Goal: Information Seeking & Learning: Learn about a topic

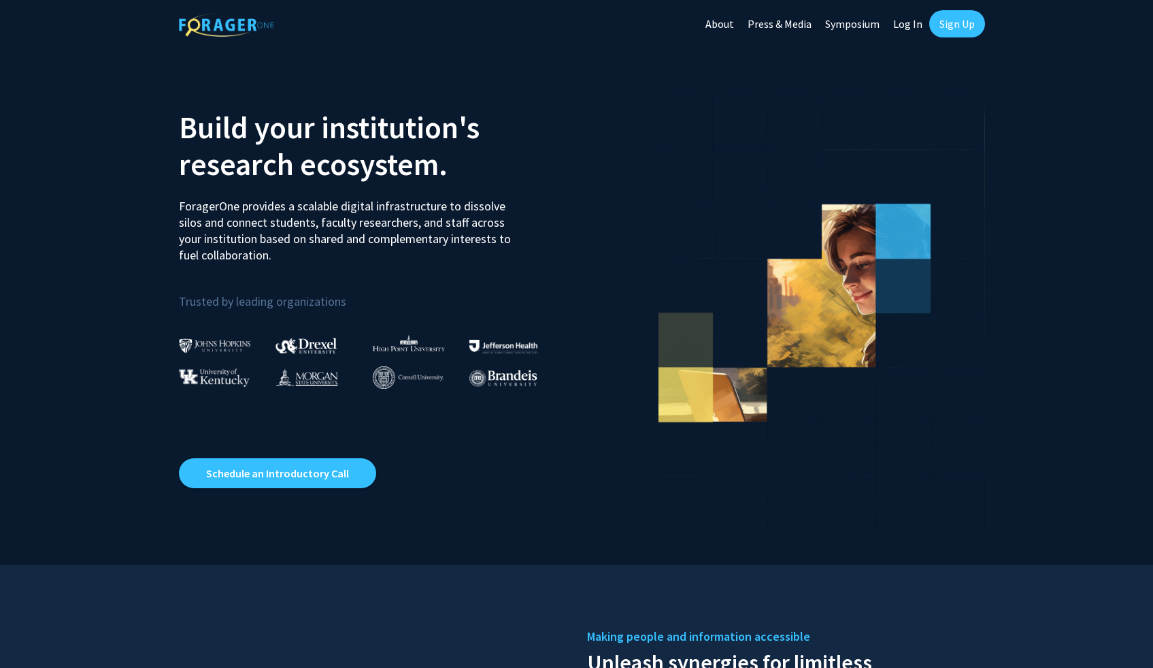
click at [909, 24] on link "Log In" at bounding box center [908, 24] width 43 height 48
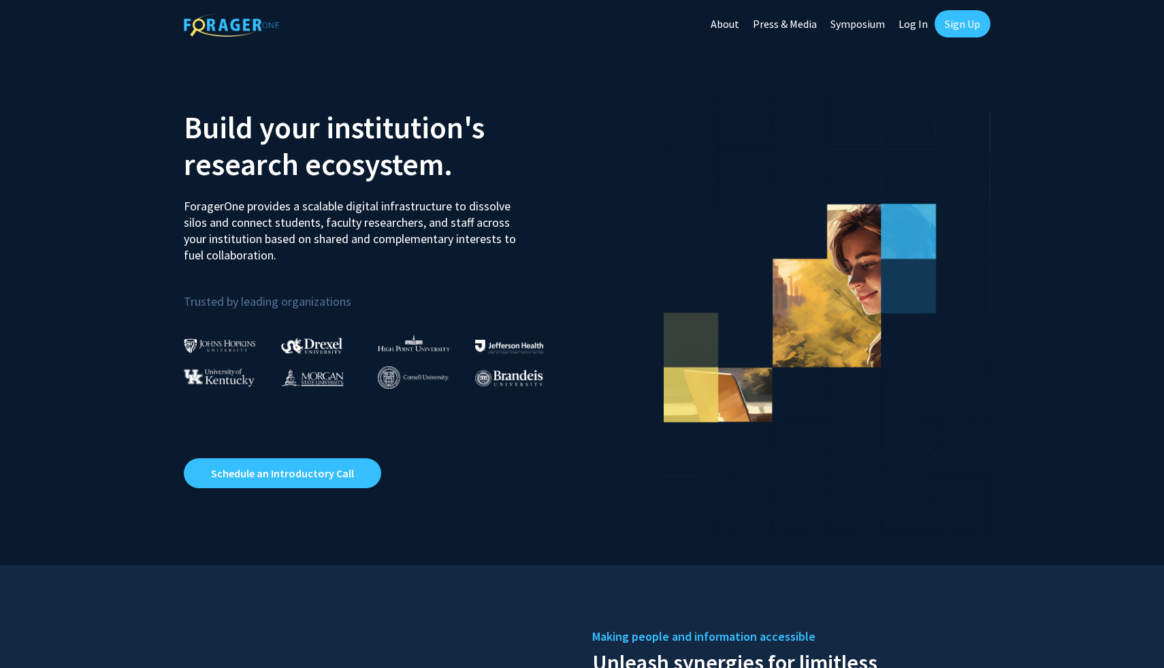
select select
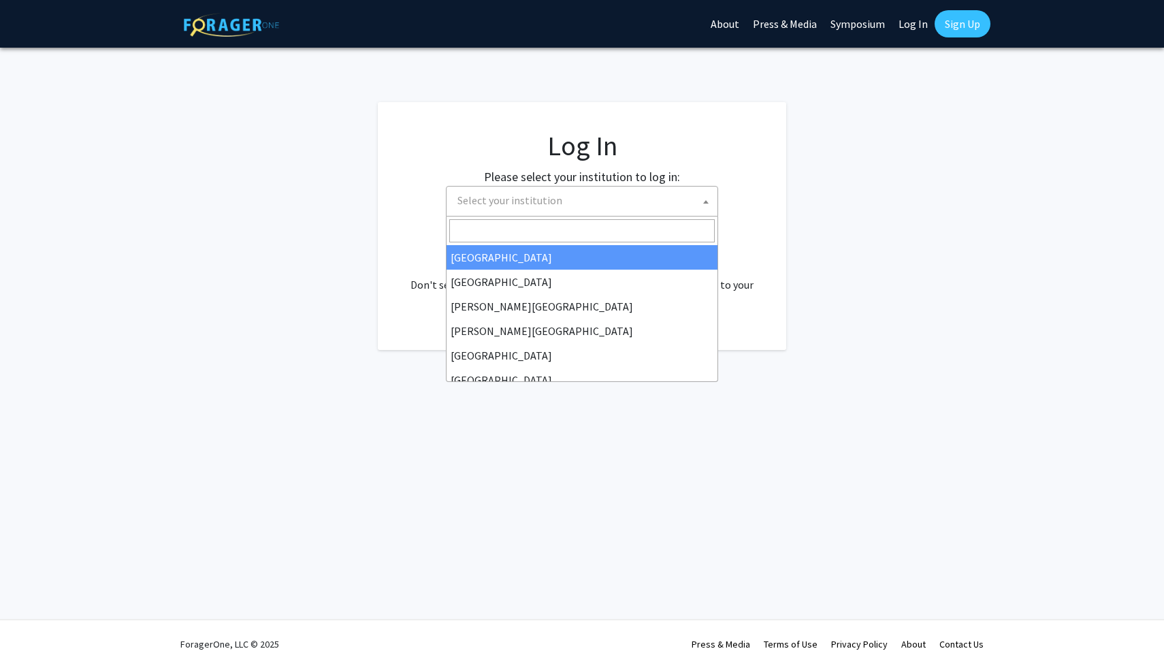
click at [637, 205] on span "Select your institution" at bounding box center [584, 200] width 265 height 28
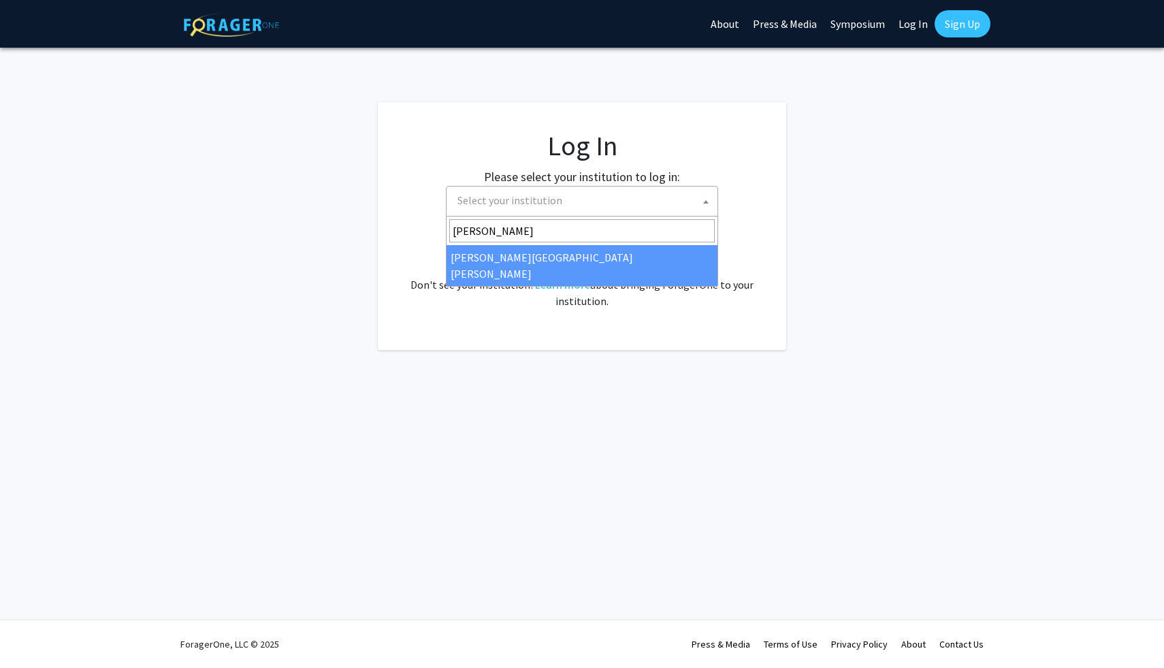
type input "[PERSON_NAME]"
select select "1"
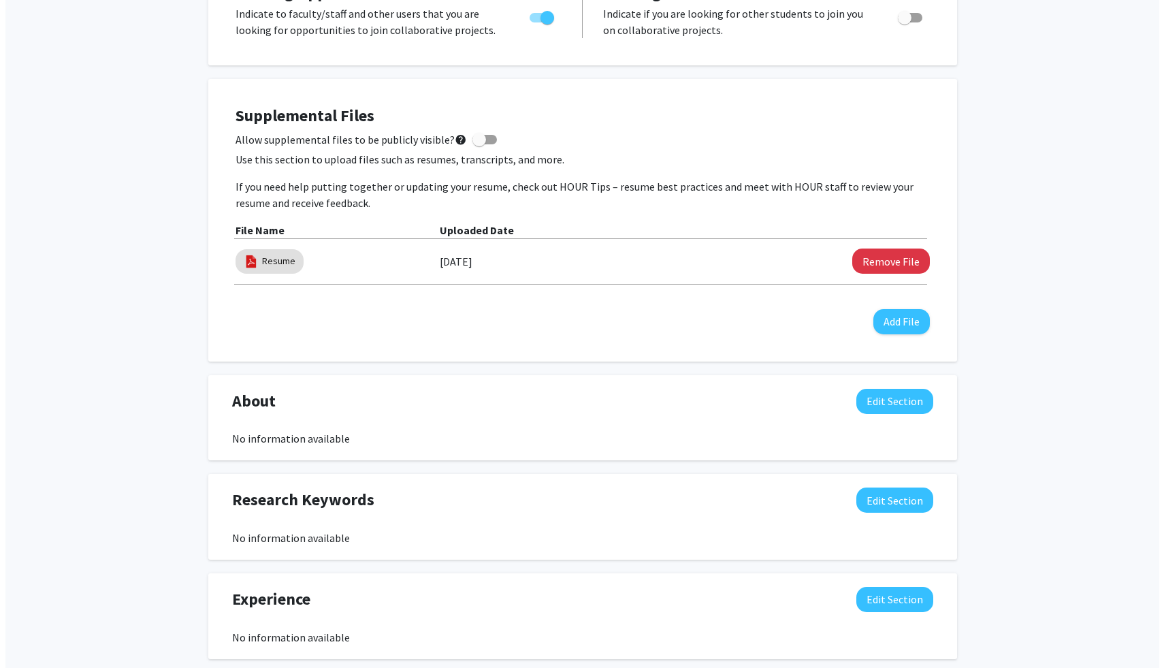
scroll to position [332, 0]
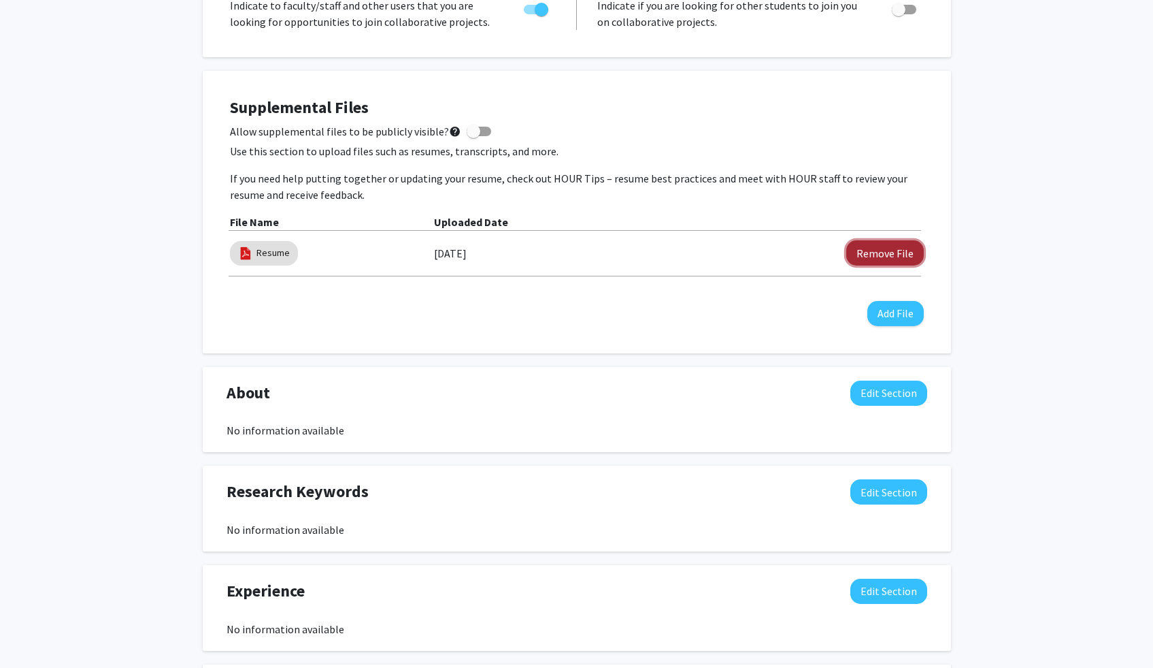
click at [885, 260] on button "Remove File" at bounding box center [886, 252] width 78 height 25
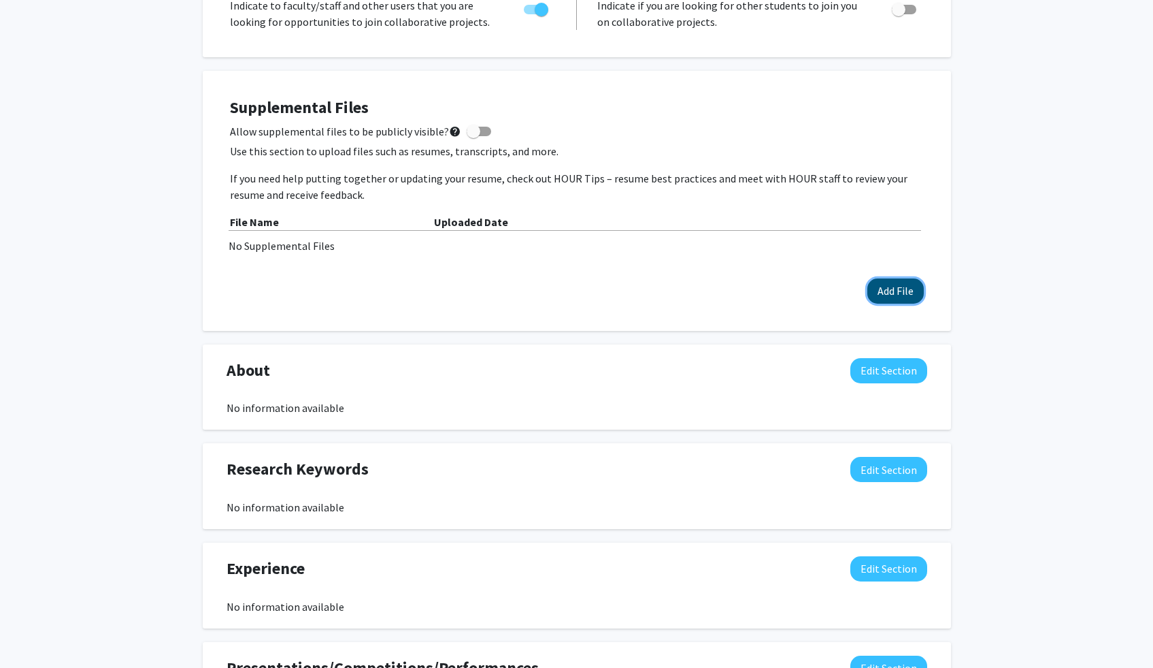
click at [879, 292] on button "Add File" at bounding box center [896, 290] width 56 height 25
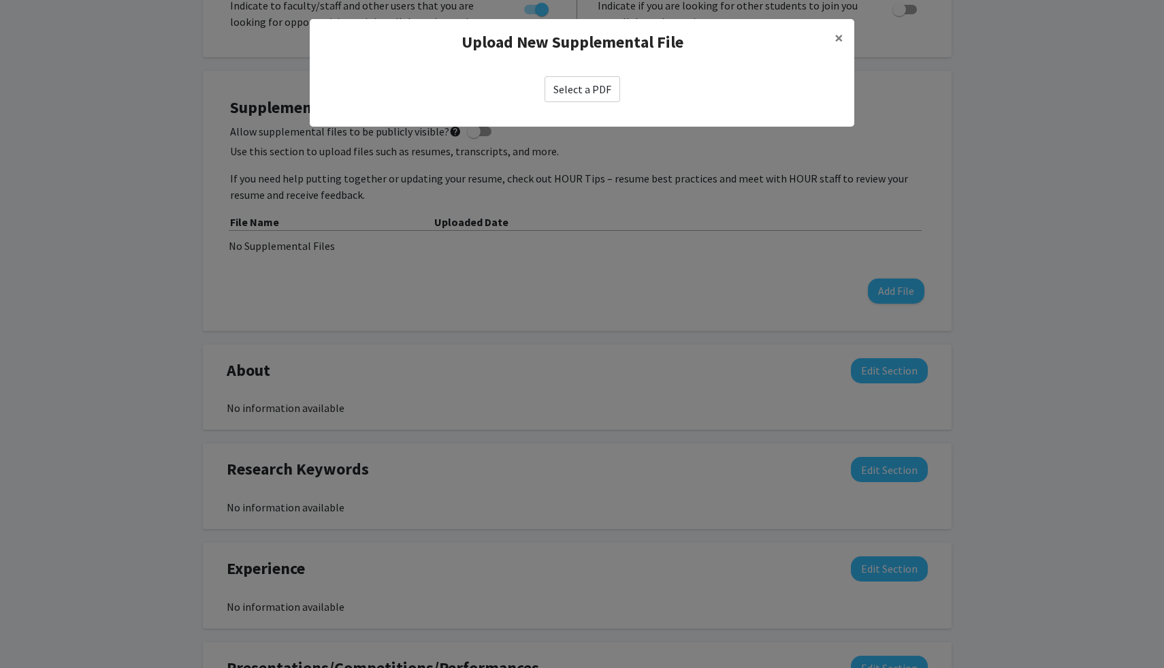
click at [600, 94] on label "Select a PDF" at bounding box center [582, 89] width 76 height 26
click at [0, 0] on input "Select a PDF" at bounding box center [0, 0] width 0 height 0
click at [589, 88] on label "Select a PDF" at bounding box center [582, 89] width 76 height 26
click at [0, 0] on input "Select a PDF" at bounding box center [0, 0] width 0 height 0
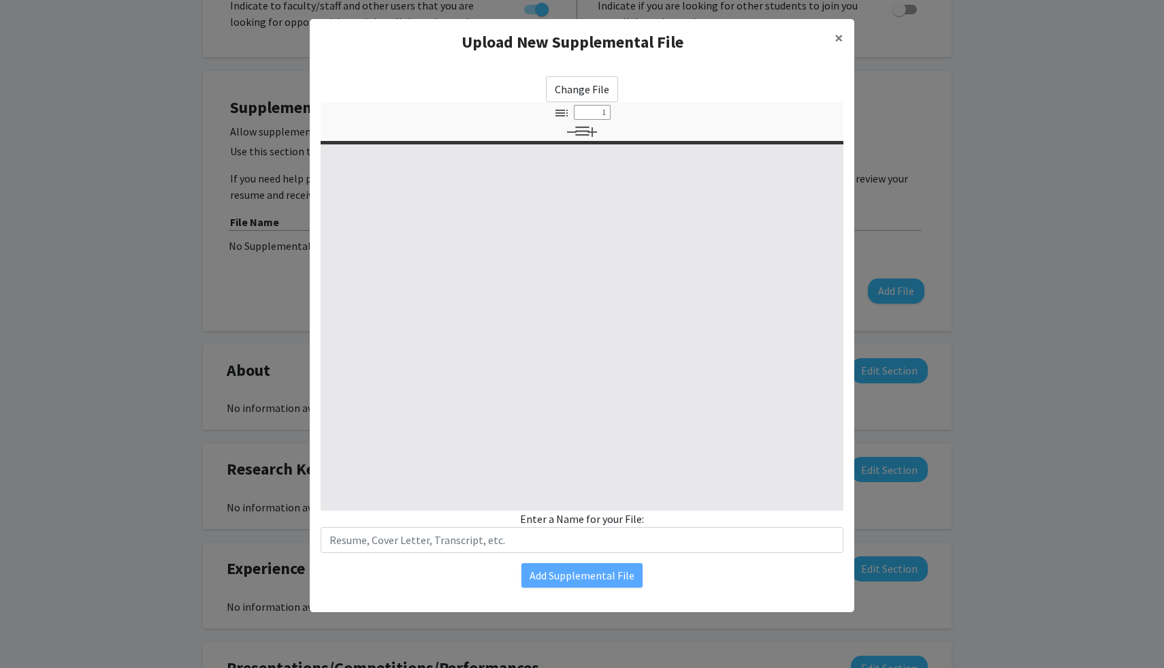
select select "custom"
type input "0"
select select "custom"
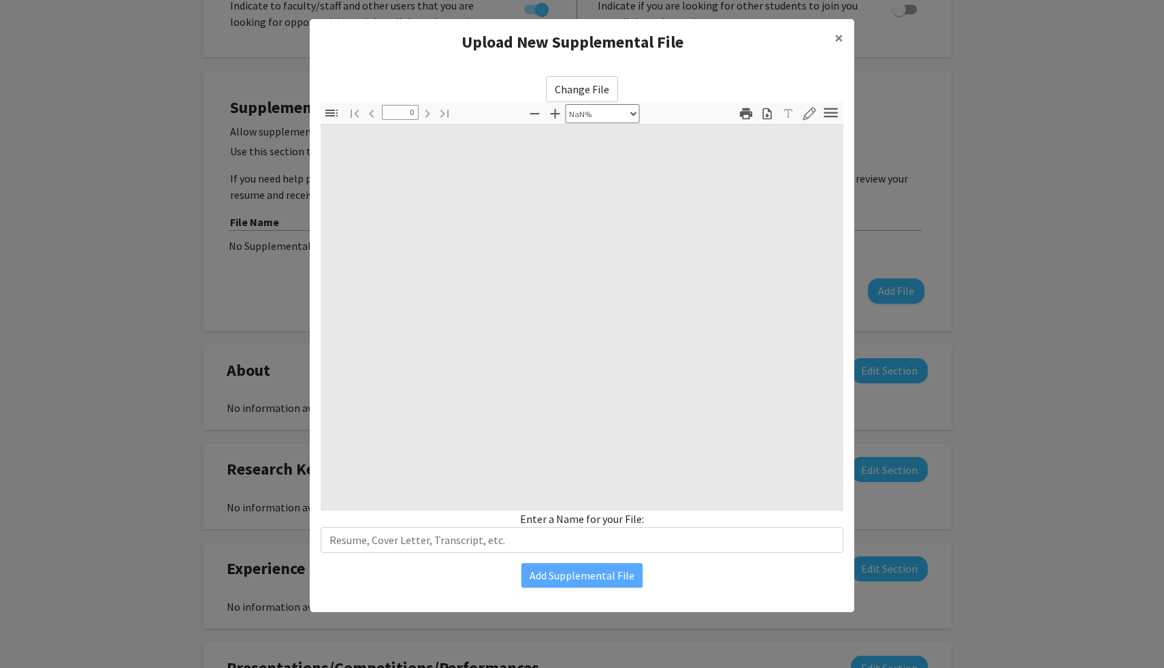
type input "1"
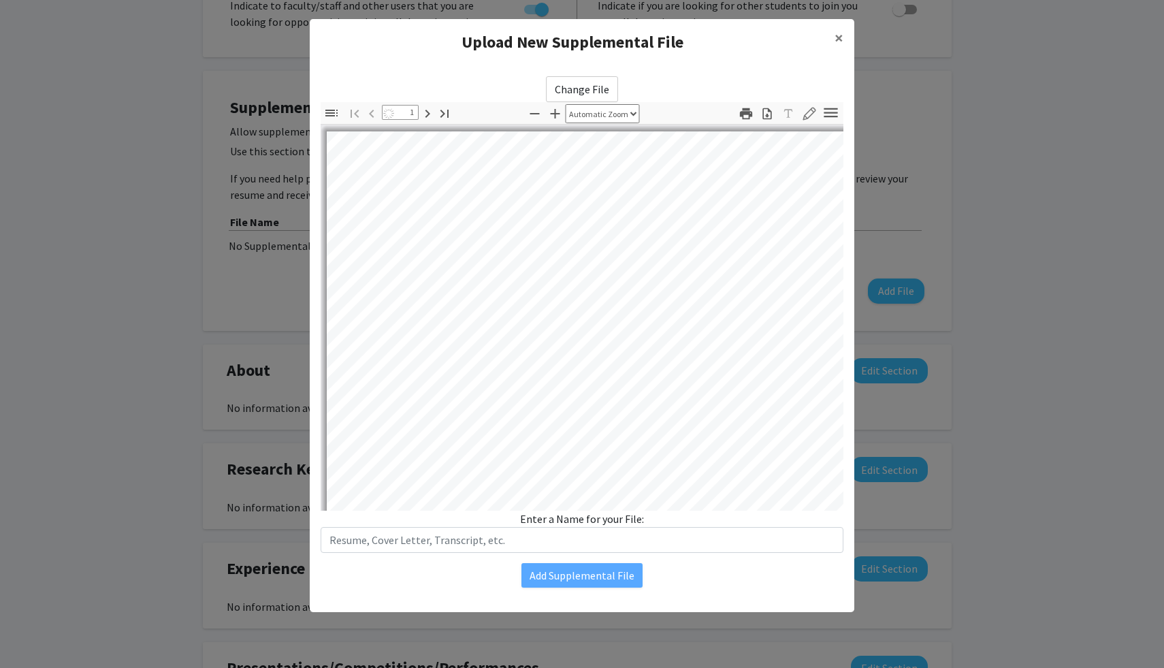
select select "auto"
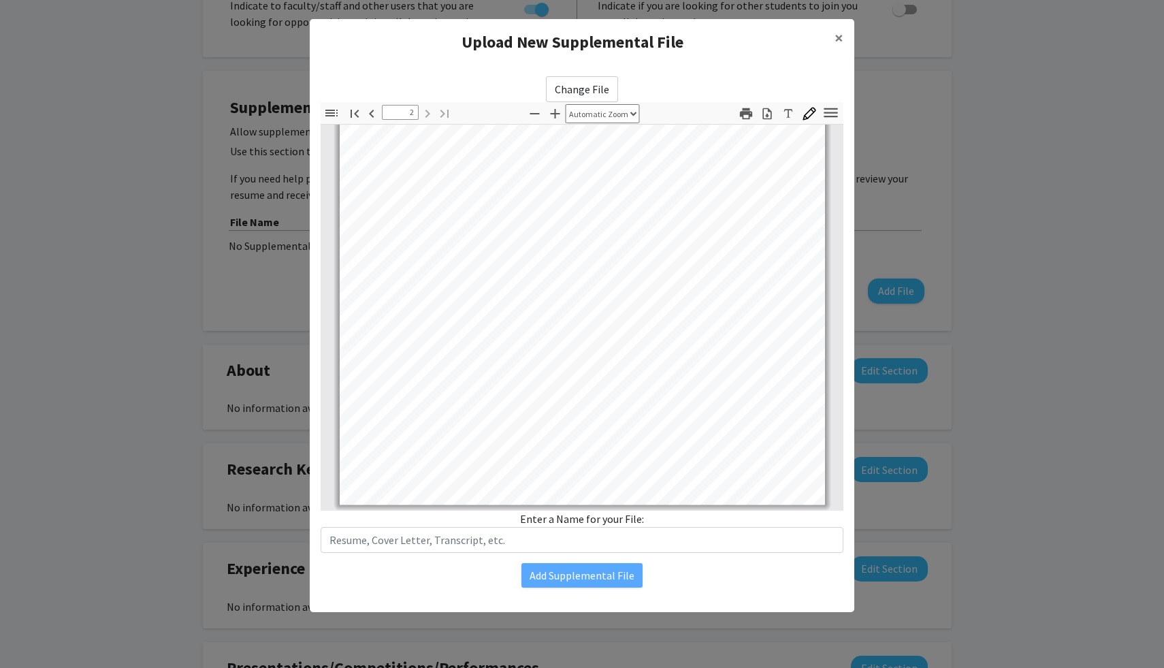
scroll to position [43, 0]
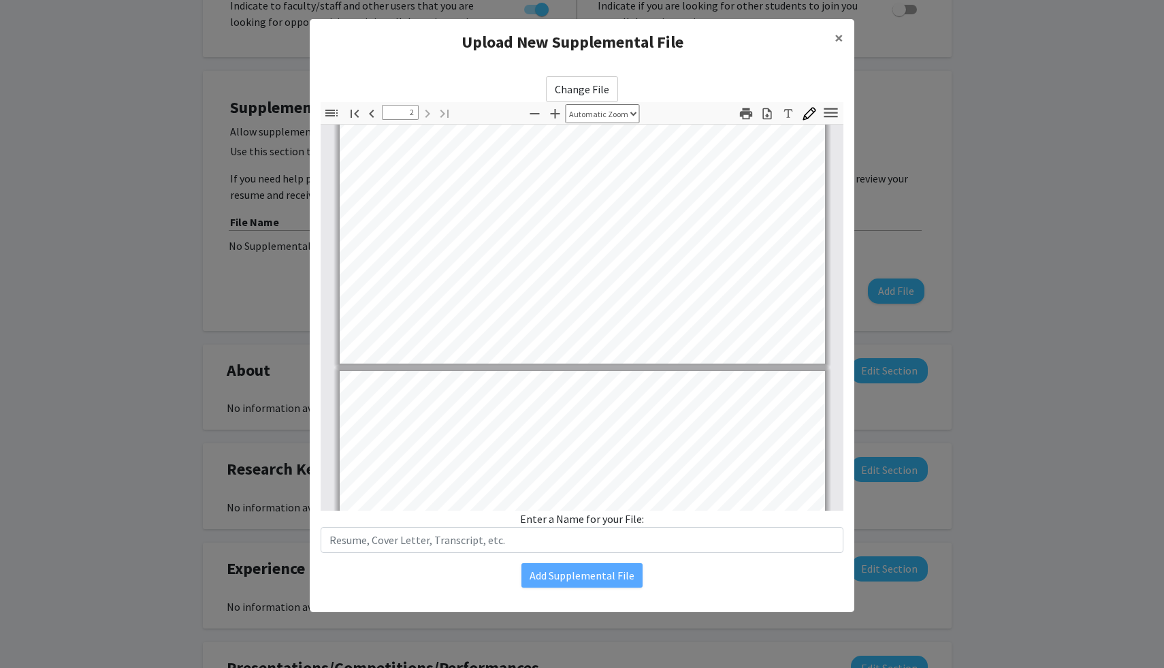
type input "1"
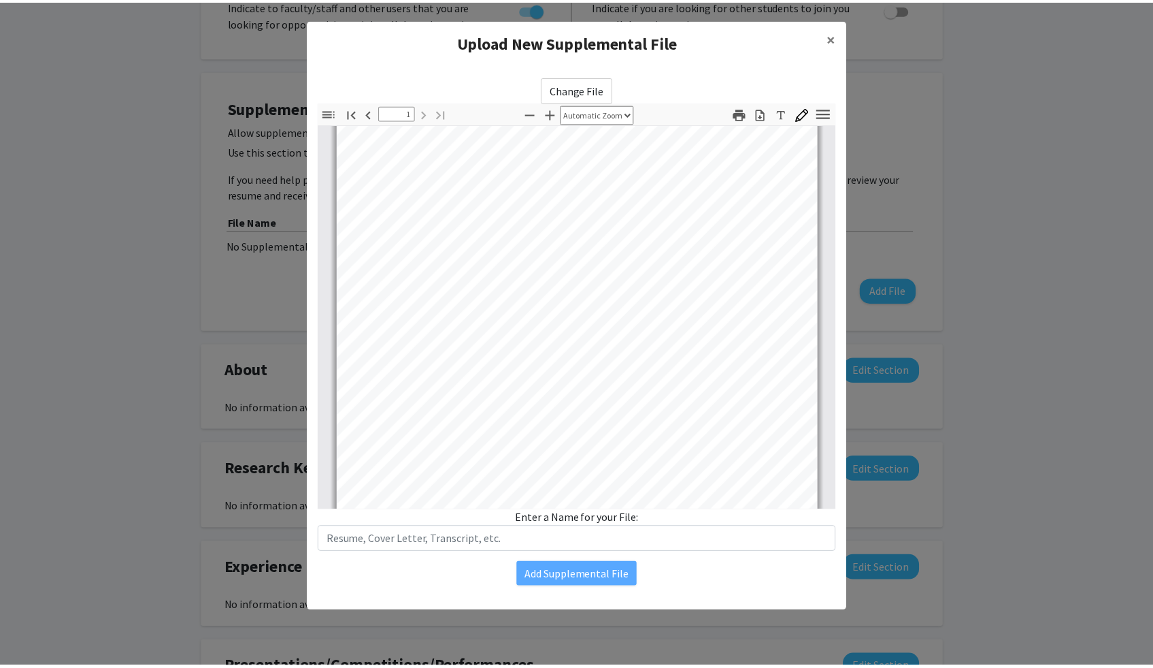
scroll to position [0, 0]
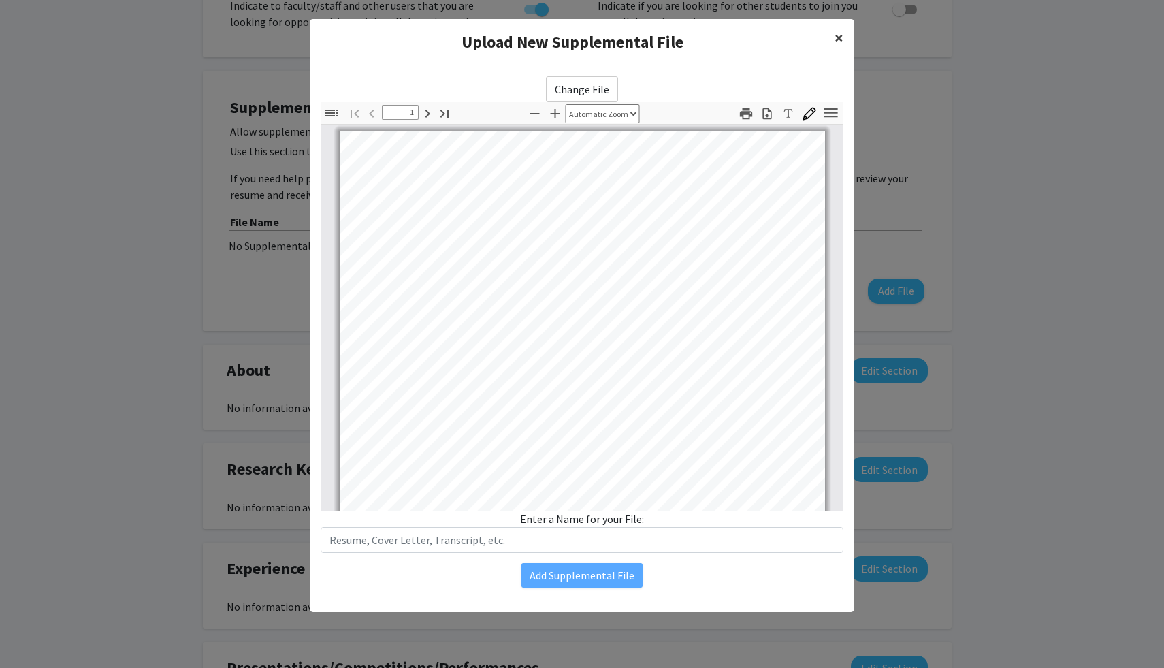
click at [843, 35] on button "×" at bounding box center [838, 38] width 31 height 38
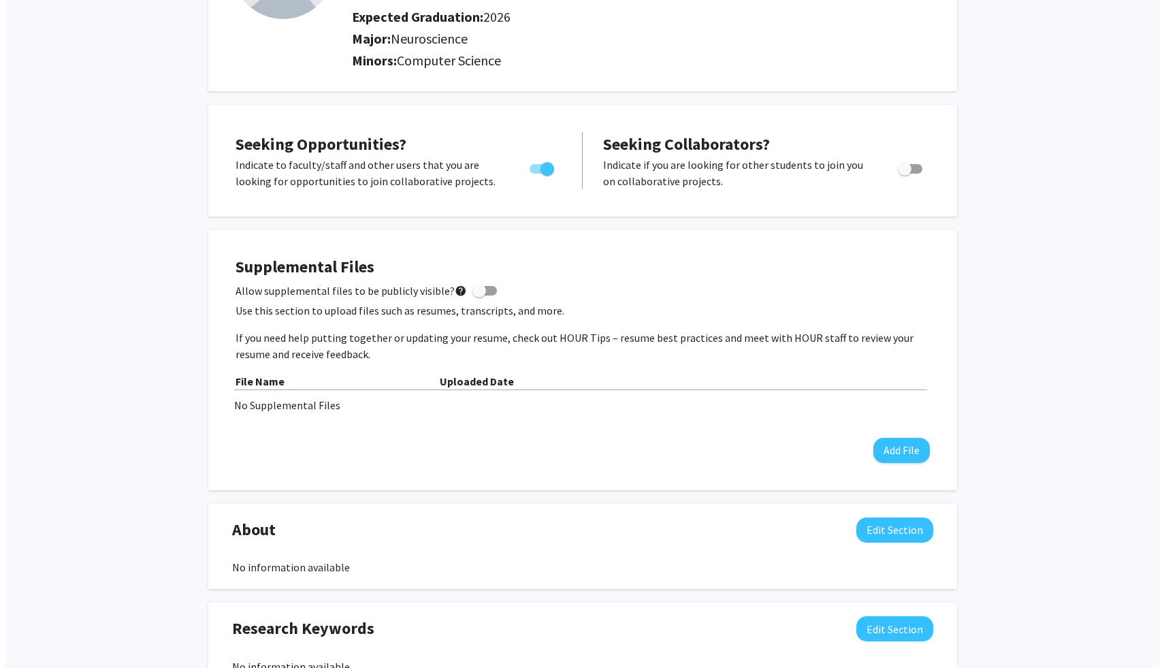
scroll to position [204, 0]
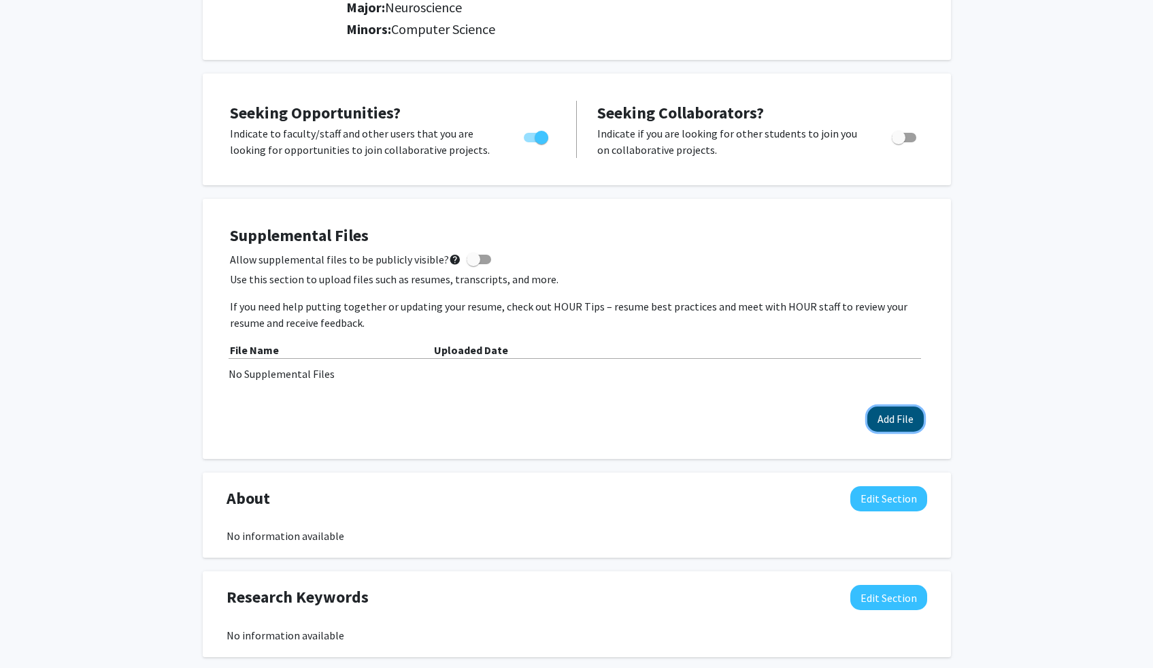
click at [879, 423] on button "Add File" at bounding box center [896, 418] width 56 height 25
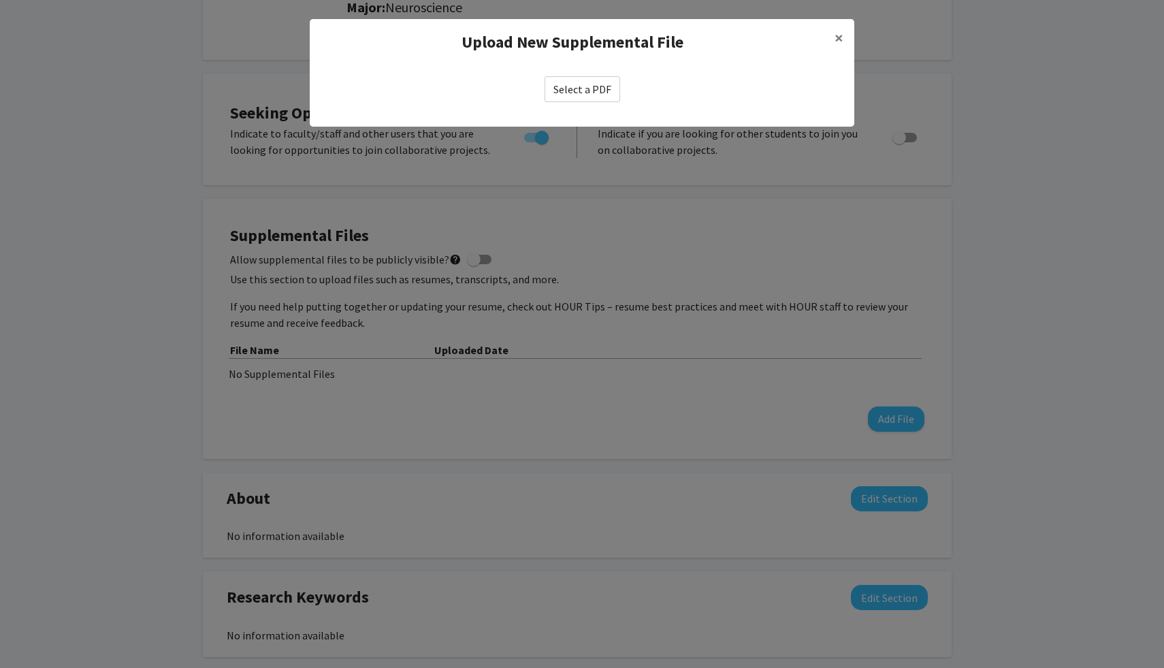
click at [608, 88] on label "Select a PDF" at bounding box center [582, 89] width 76 height 26
click at [0, 0] on input "Select a PDF" at bounding box center [0, 0] width 0 height 0
select select "custom"
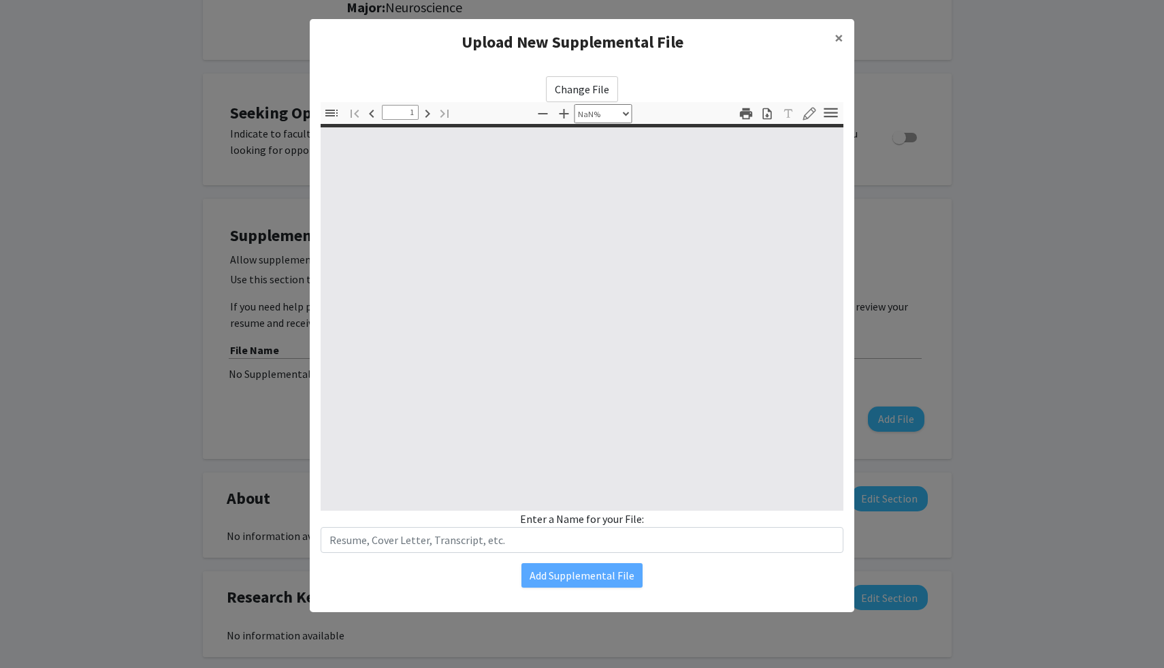
type input "0"
select select "custom"
type input "1"
select select "auto"
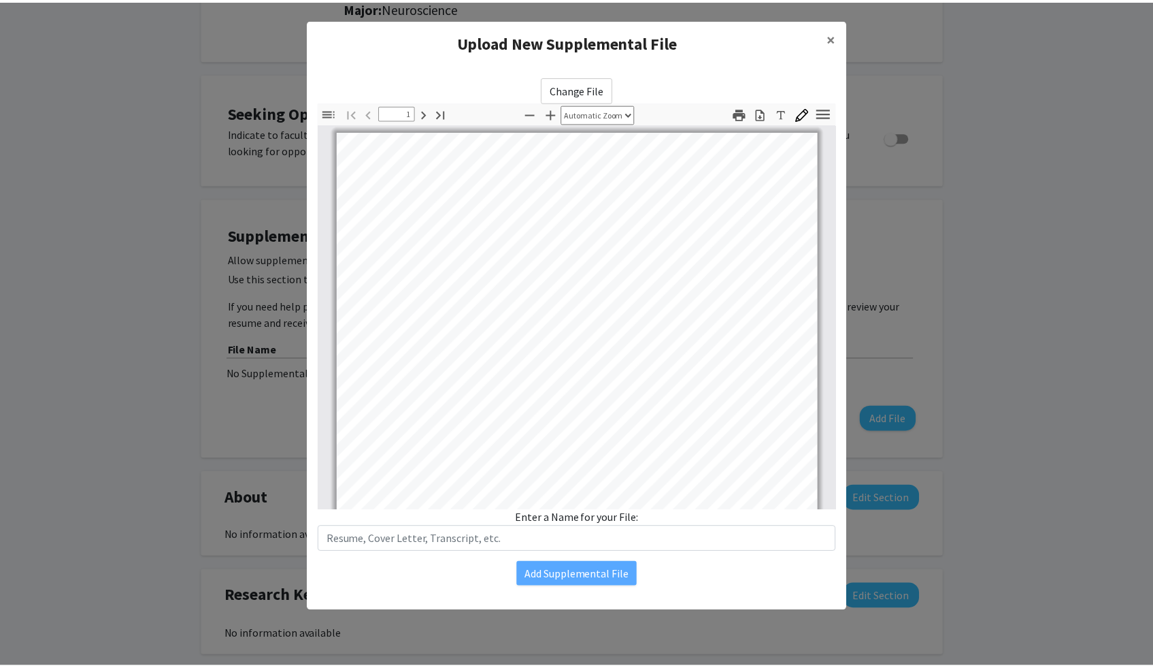
scroll to position [0, 0]
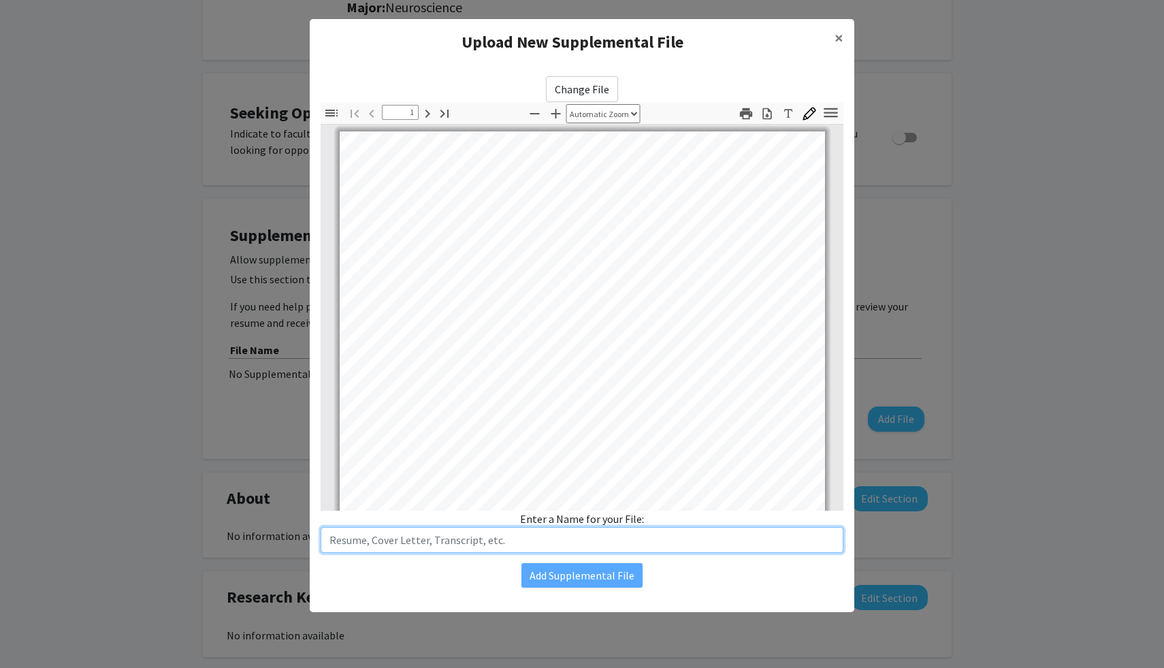
click at [567, 538] on input "text" at bounding box center [582, 540] width 523 height 26
type input "CV"
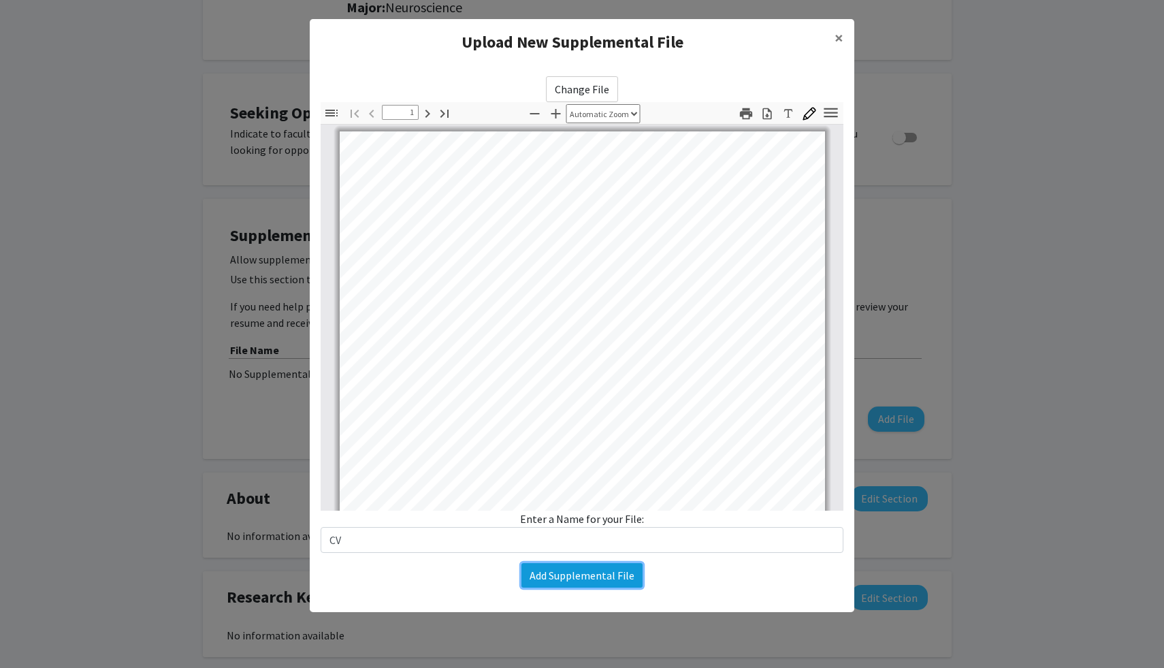
click at [595, 571] on button "Add Supplemental File" at bounding box center [581, 575] width 121 height 24
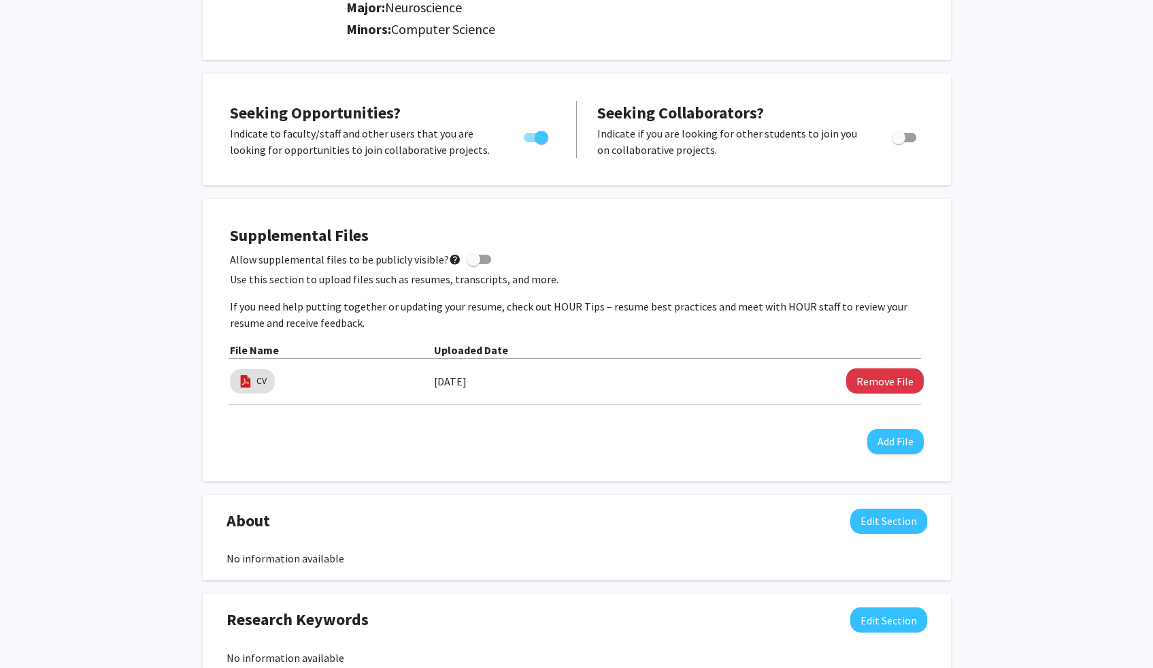
click at [465, 267] on div "Supplemental Files Allow supplemental files to be publicly visible? help Use th…" at bounding box center [577, 340] width 694 height 228
click at [470, 260] on span at bounding box center [474, 259] width 14 height 14
click at [473, 264] on input "Allow supplemental files to be publicly visible? help" at bounding box center [473, 264] width 1 height 1
checkbox input "true"
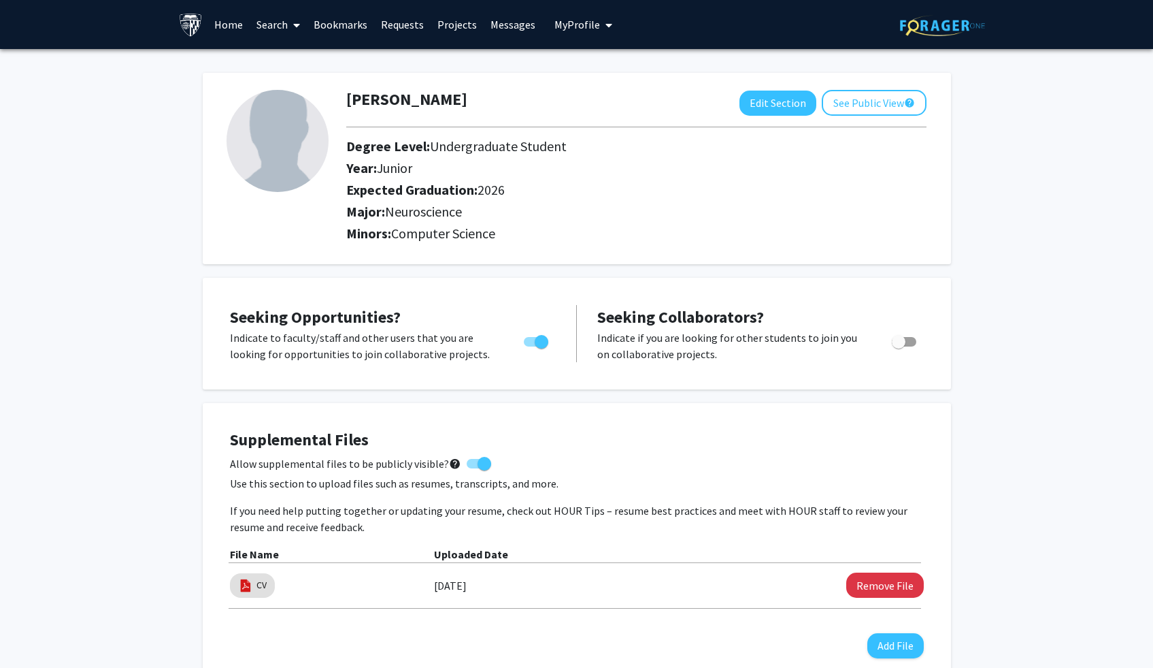
click at [282, 140] on img at bounding box center [278, 141] width 102 height 102
click at [851, 118] on div at bounding box center [636, 127] width 601 height 22
click at [851, 104] on button "See Public View help" at bounding box center [874, 103] width 105 height 26
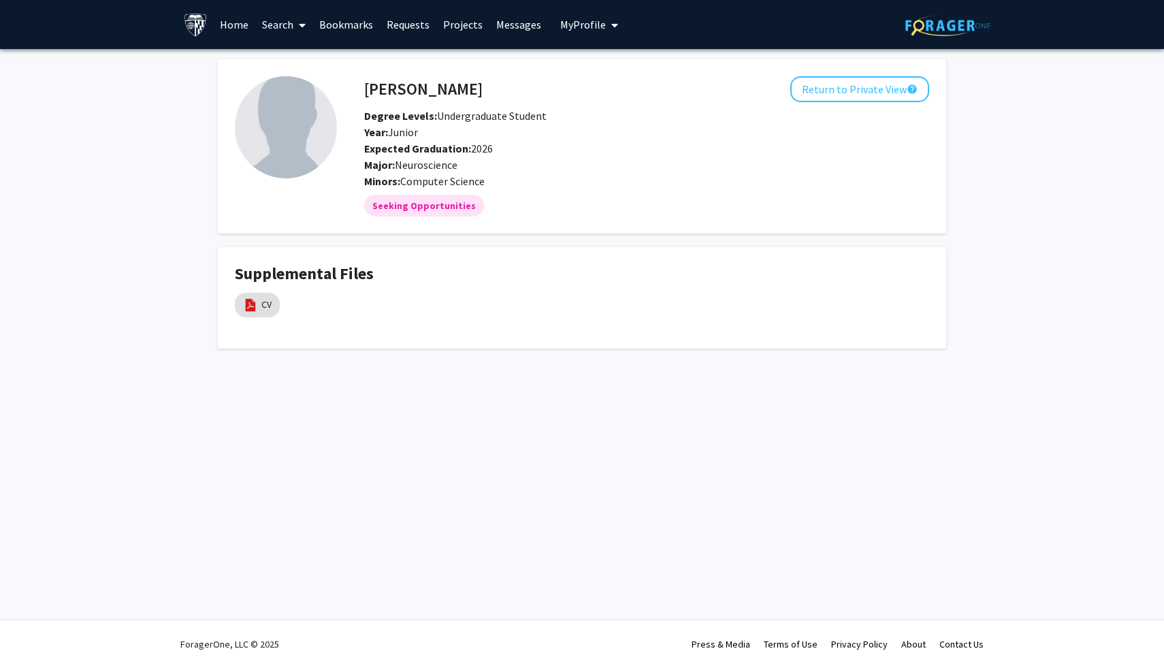
click at [305, 135] on img at bounding box center [286, 127] width 102 height 102
click at [852, 88] on button "Return to Private View help" at bounding box center [859, 89] width 139 height 26
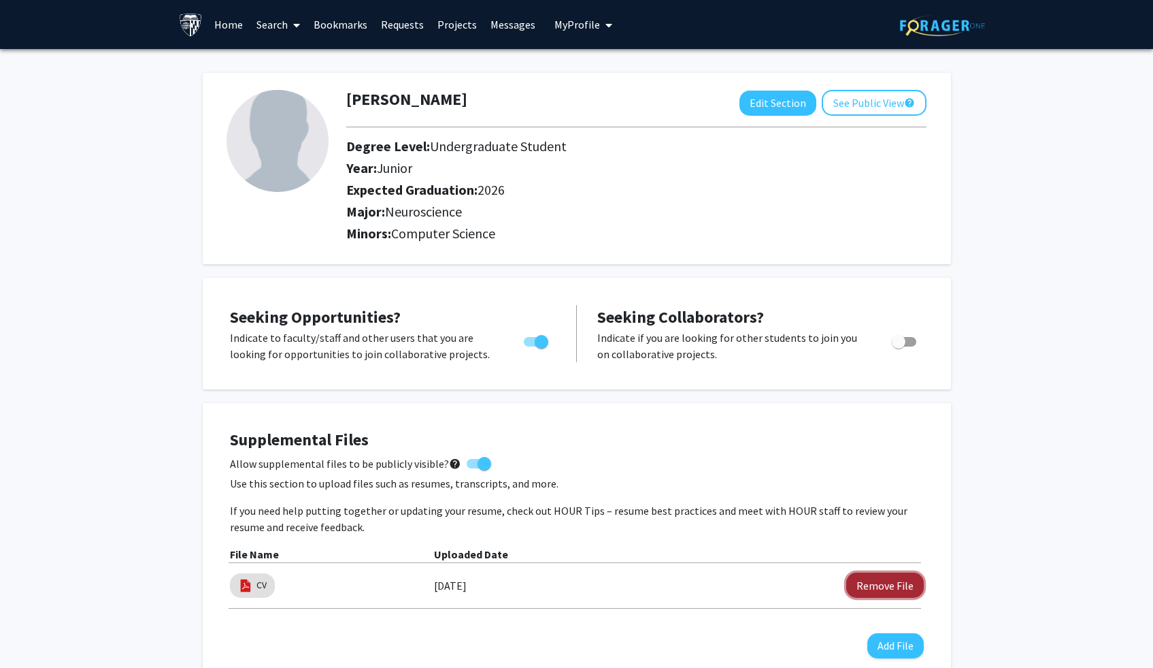
click at [884, 580] on button "Remove File" at bounding box center [886, 584] width 78 height 25
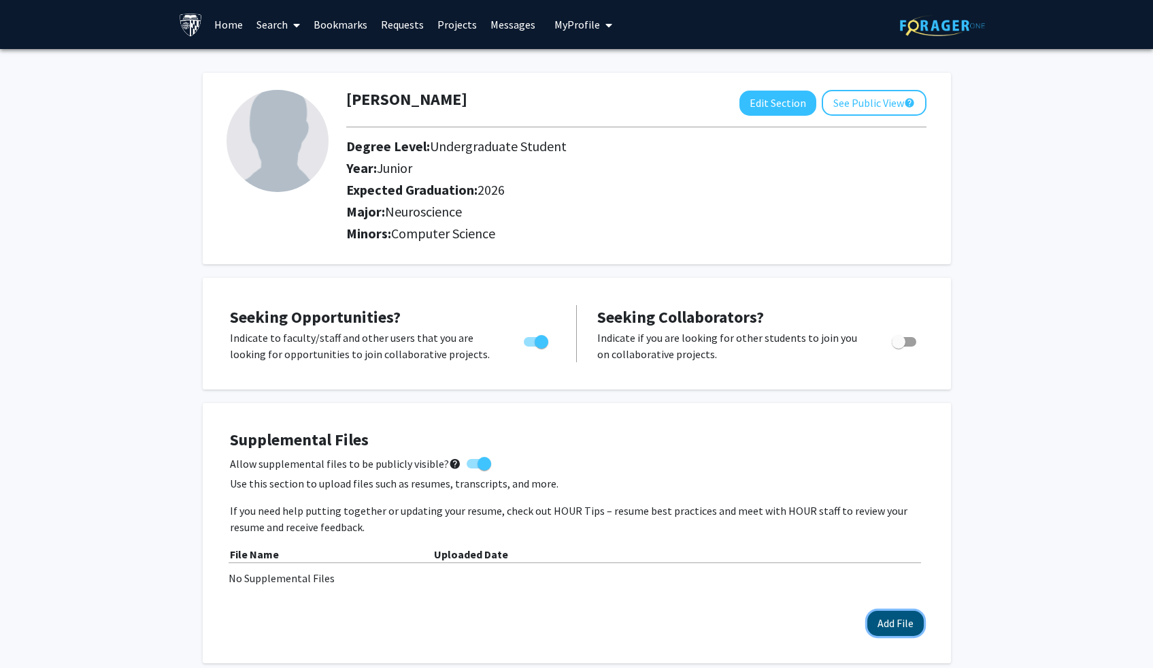
click at [904, 619] on button "Add File" at bounding box center [896, 622] width 56 height 25
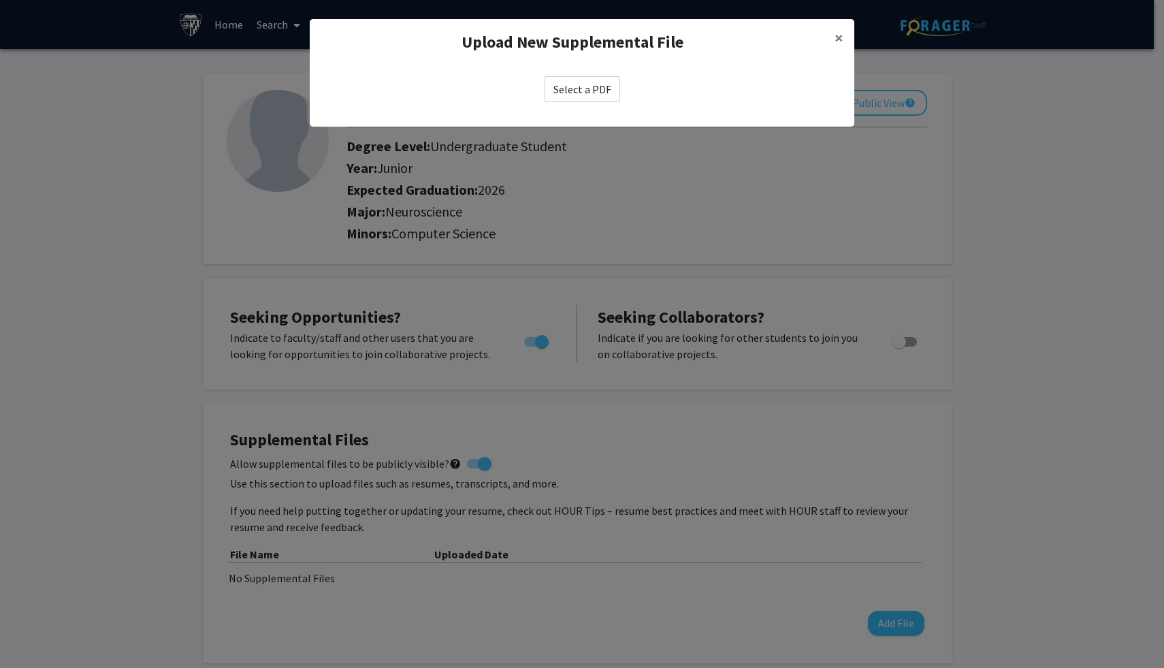
click at [610, 92] on label "Select a PDF" at bounding box center [582, 89] width 76 height 26
click at [0, 0] on input "Select a PDF" at bounding box center [0, 0] width 0 height 0
select select "custom"
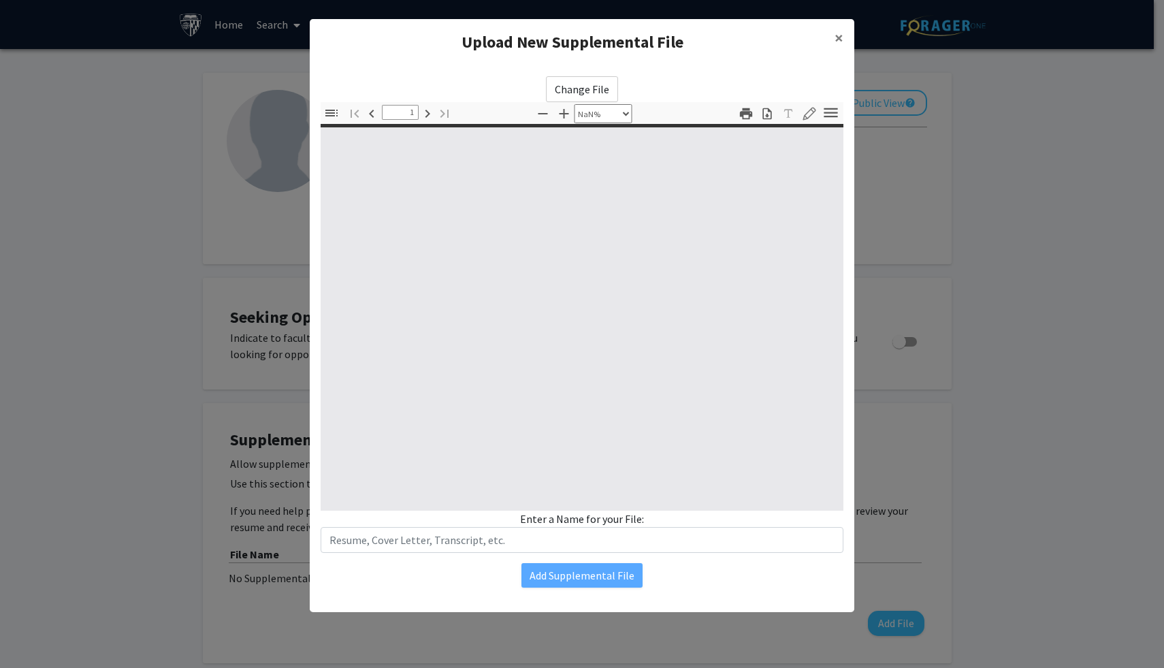
type input "0"
select select "custom"
type input "1"
select select "auto"
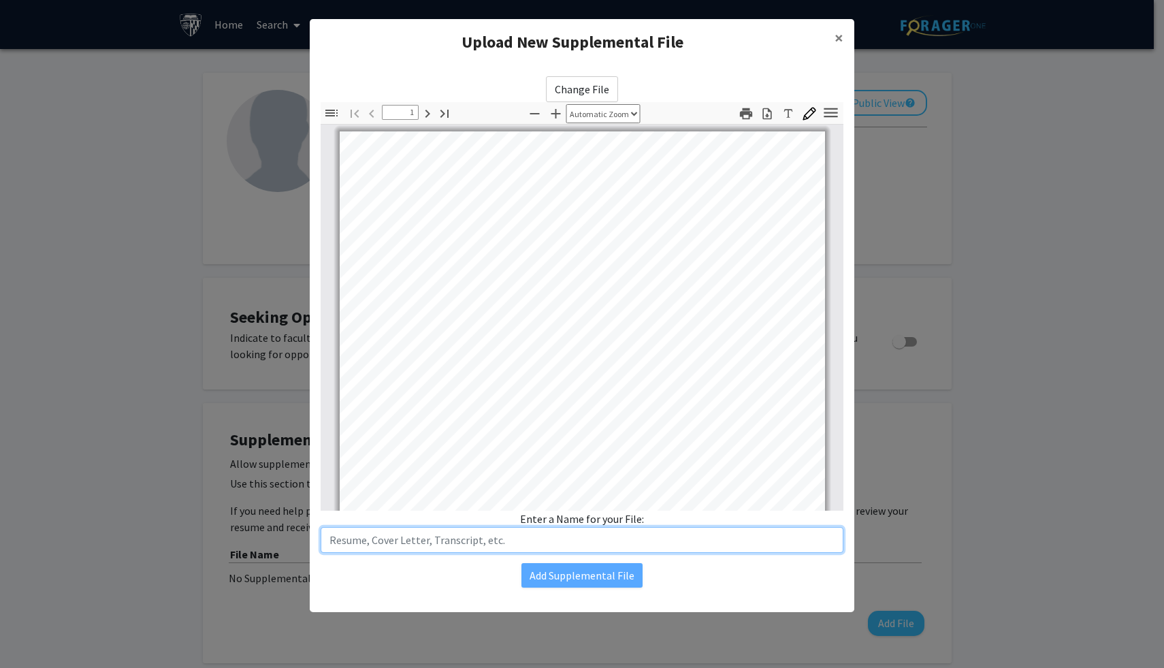
click at [452, 535] on input "text" at bounding box center [582, 540] width 523 height 26
drag, startPoint x: 404, startPoint y: 540, endPoint x: 337, endPoint y: 540, distance: 66.7
click at [337, 540] on input "Curriculum Vitae_SidharthPavuluri_081925" at bounding box center [582, 540] width 523 height 26
type input "CV_SidharthPavuluri_081925"
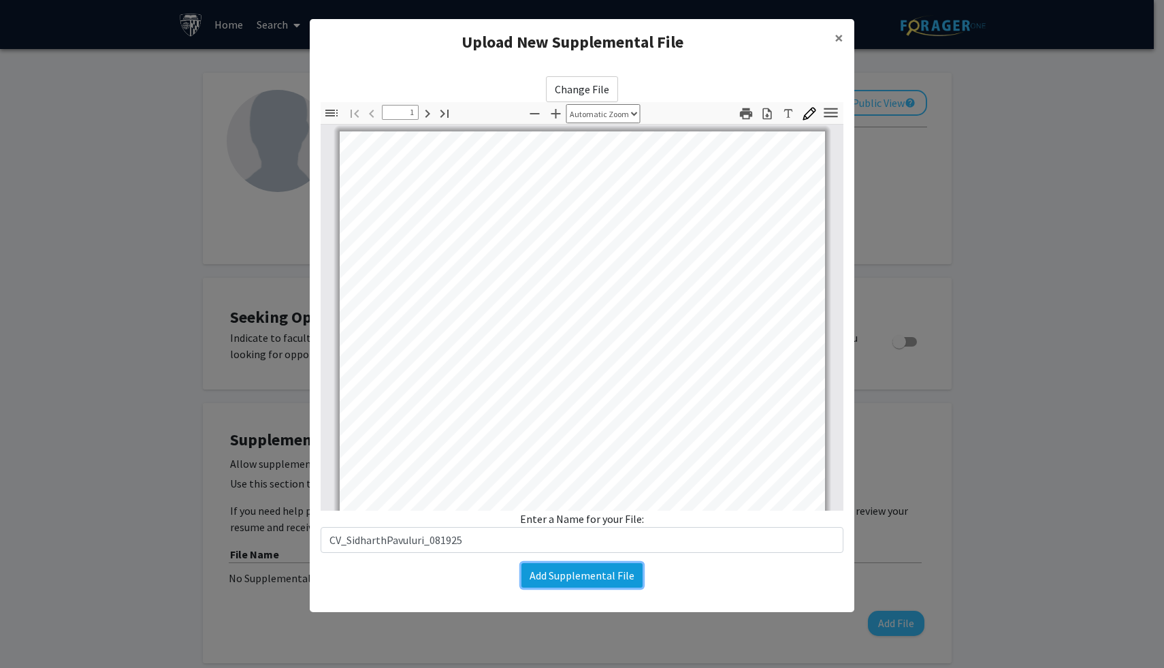
click at [561, 579] on button "Add Supplemental File" at bounding box center [581, 575] width 121 height 24
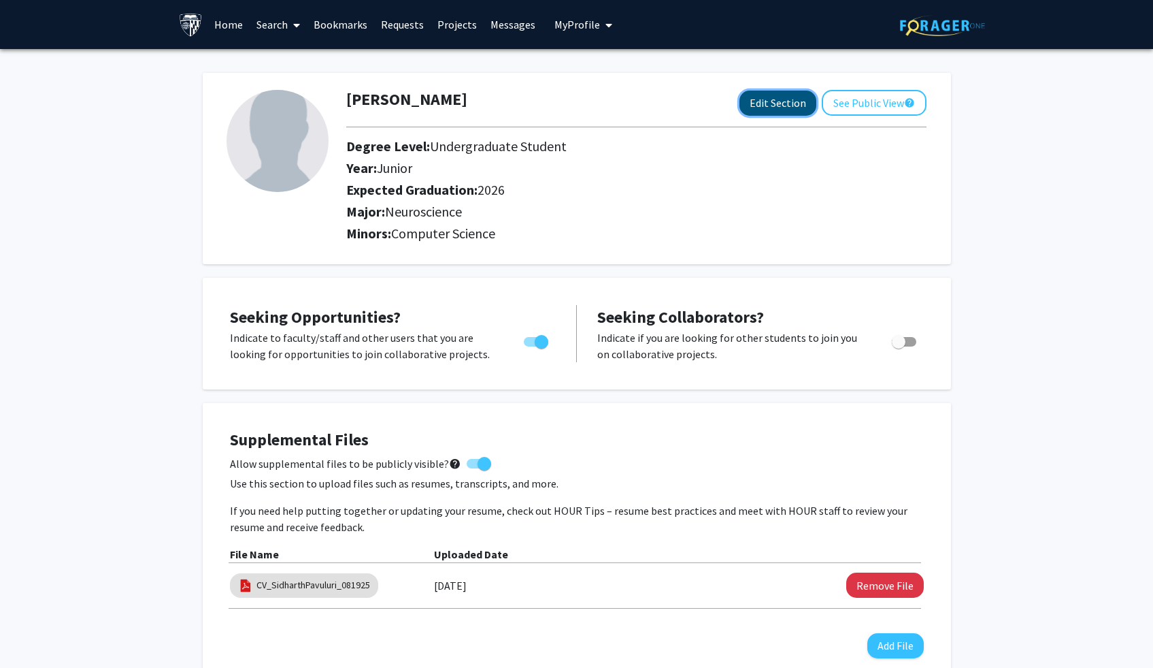
click at [766, 112] on button "Edit Section" at bounding box center [778, 103] width 77 height 25
select select "junior"
select select "2026"
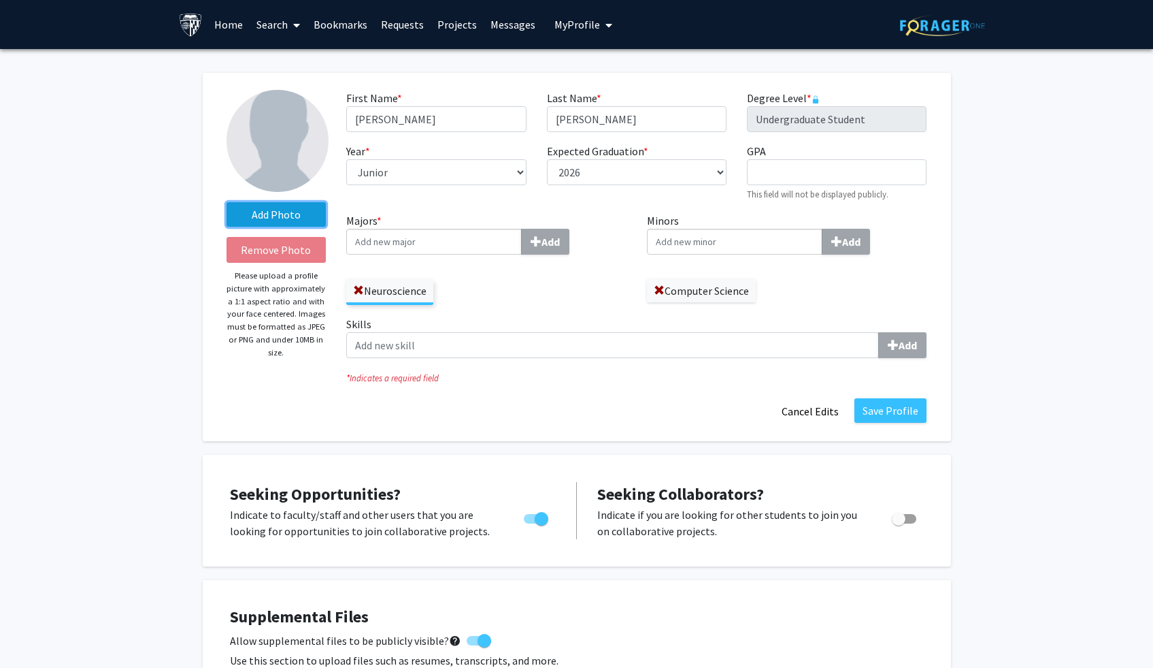
click at [282, 212] on label "Add Photo" at bounding box center [277, 214] width 100 height 24
click at [0, 0] on input "Add Photo" at bounding box center [0, 0] width 0 height 0
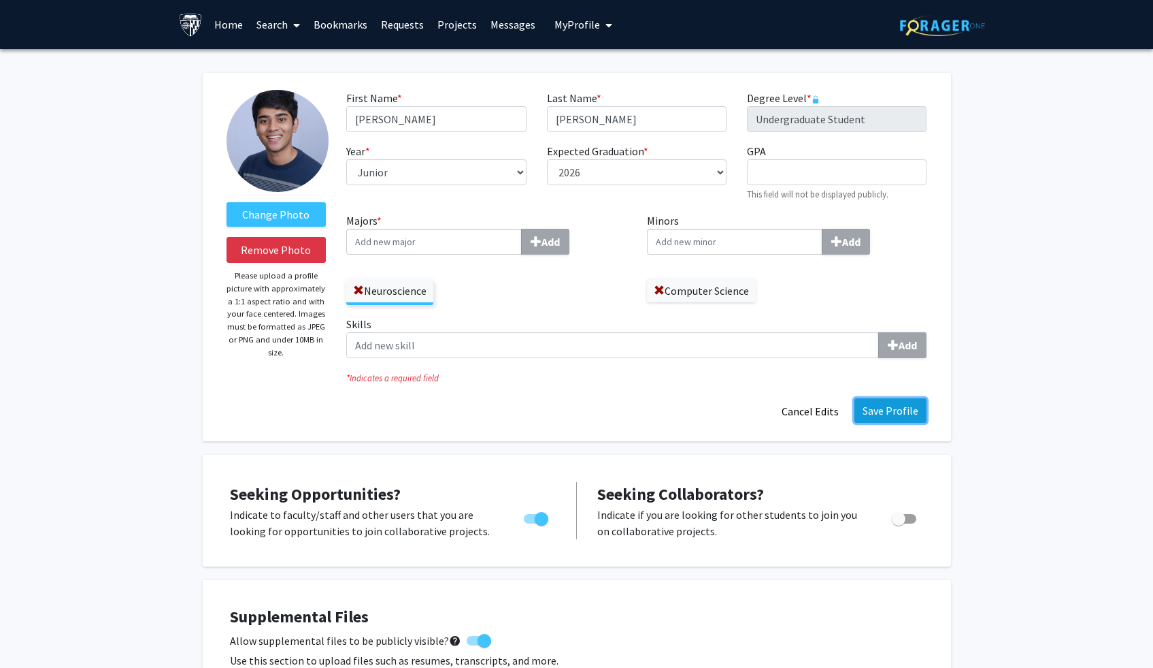
click at [875, 412] on button "Save Profile" at bounding box center [891, 410] width 72 height 24
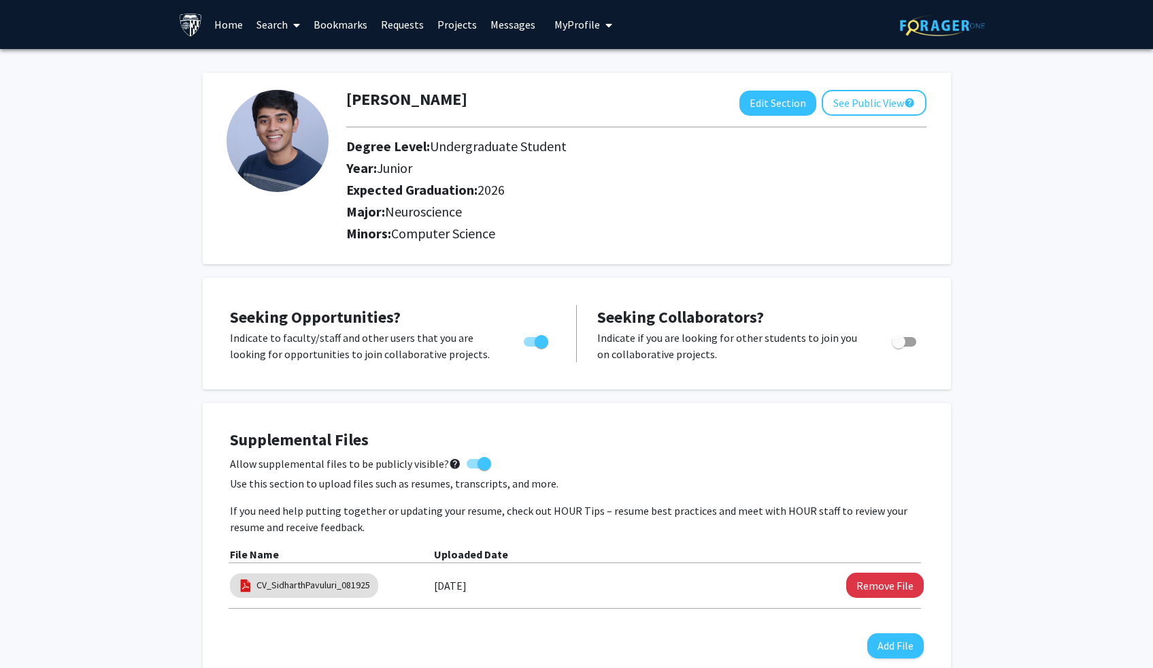
click at [275, 24] on link "Search" at bounding box center [278, 25] width 57 height 48
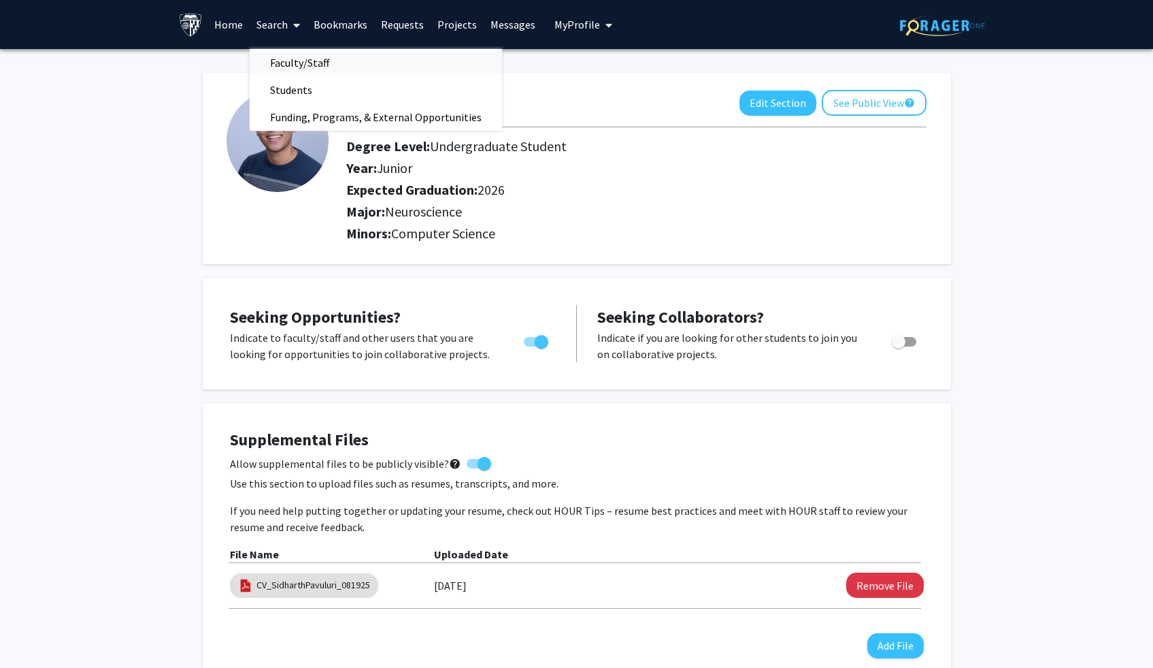
click at [299, 56] on span "Faculty/Staff" at bounding box center [300, 62] width 100 height 27
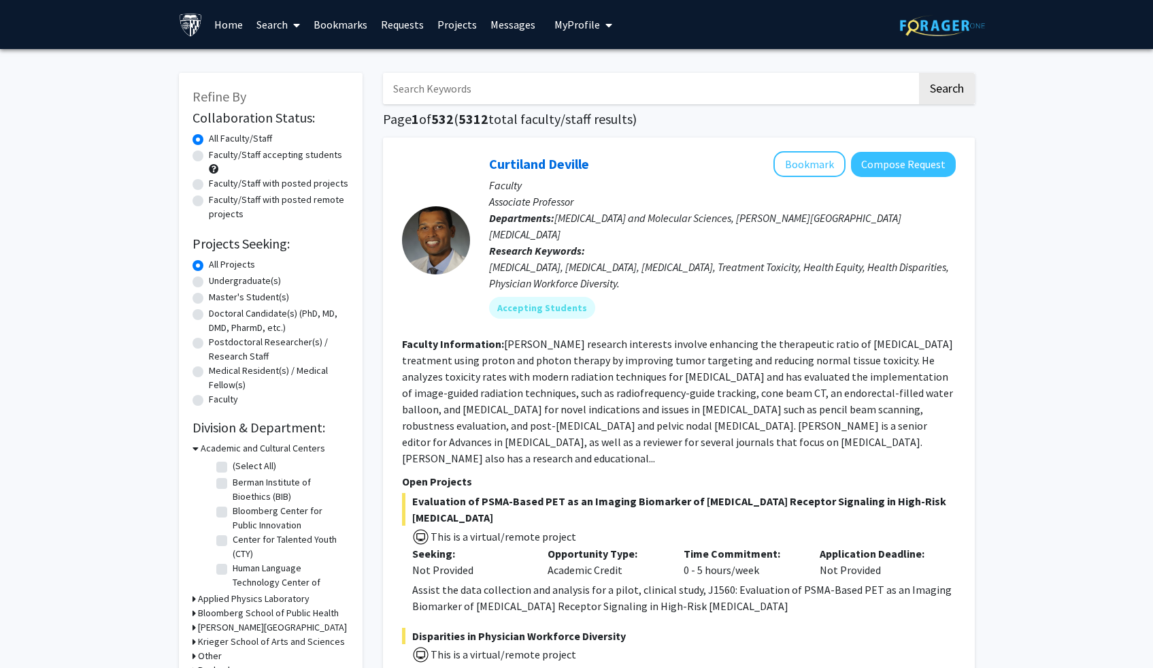
click at [502, 100] on input "Search Keywords" at bounding box center [650, 88] width 534 height 31
click at [510, 100] on input "Search Keywords" at bounding box center [650, 88] width 534 height 31
type input "wound healing"
click at [919, 73] on button "Search" at bounding box center [947, 88] width 56 height 31
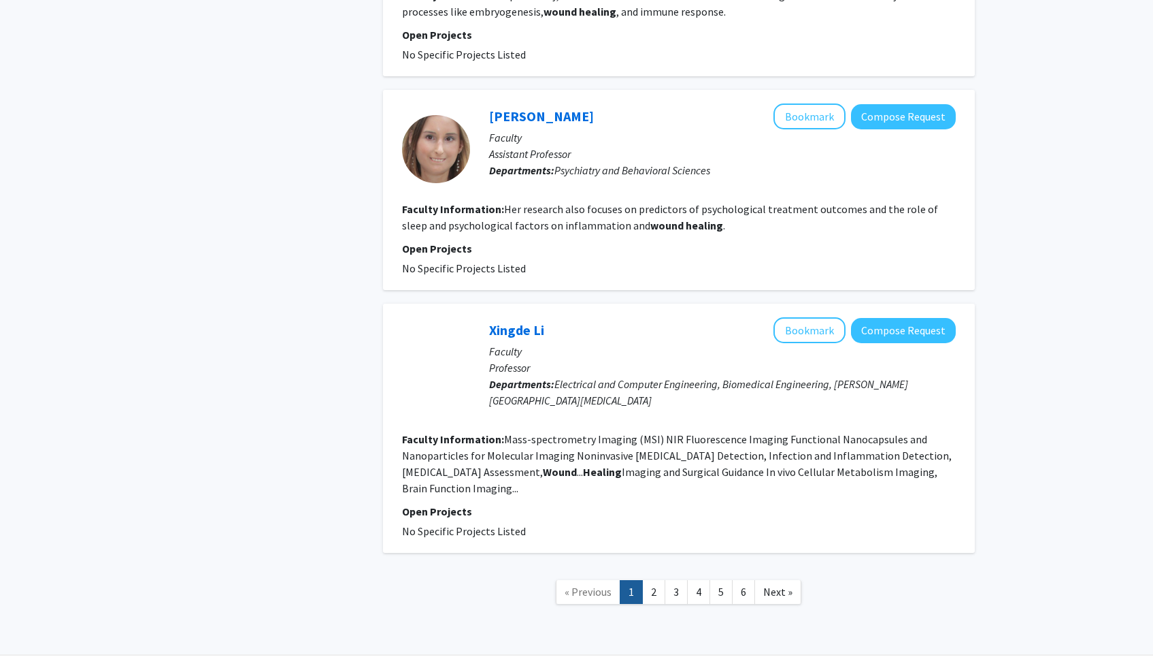
scroll to position [2088, 0]
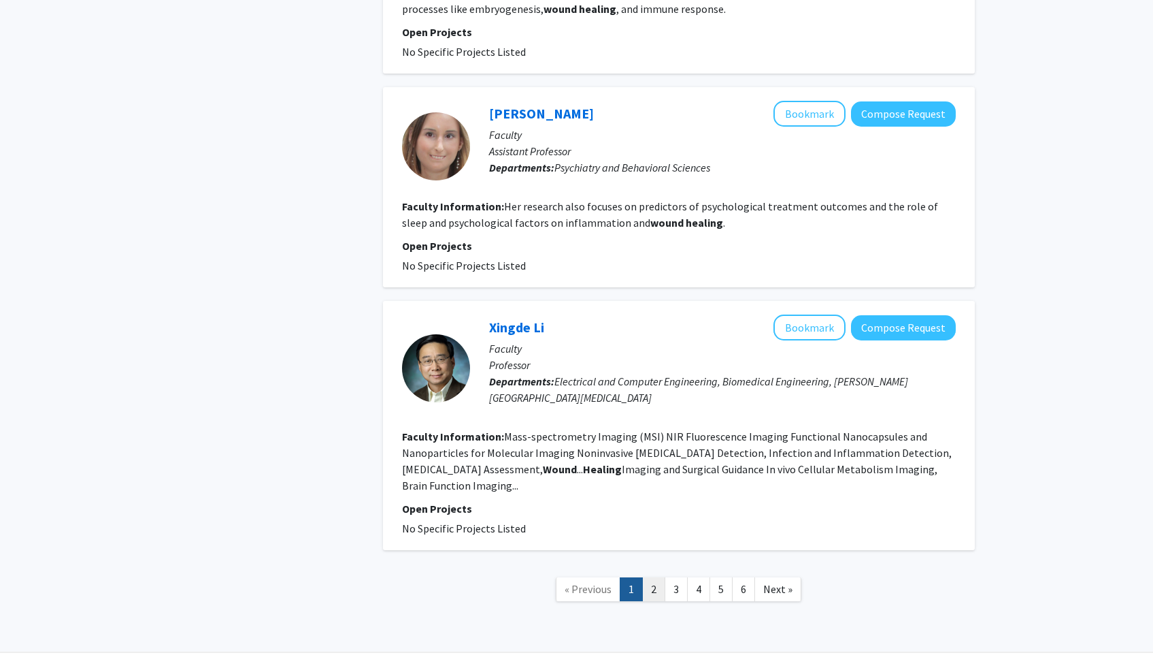
click at [653, 577] on link "2" at bounding box center [653, 589] width 23 height 24
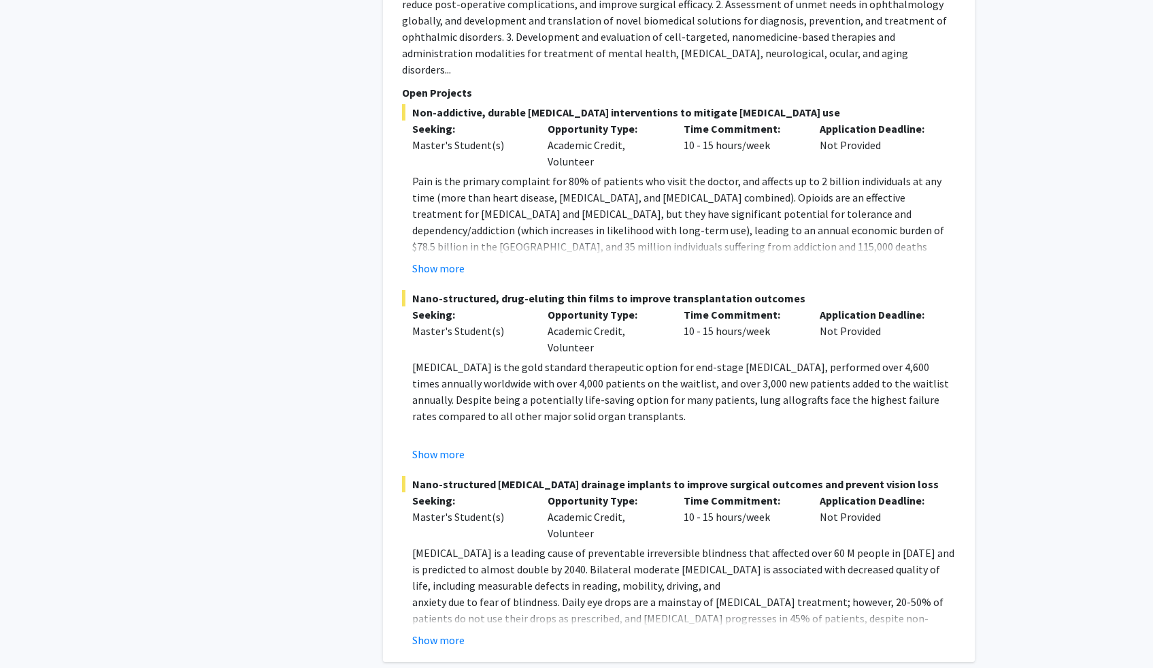
scroll to position [1037, 0]
click at [451, 629] on button "Show more" at bounding box center [438, 637] width 52 height 16
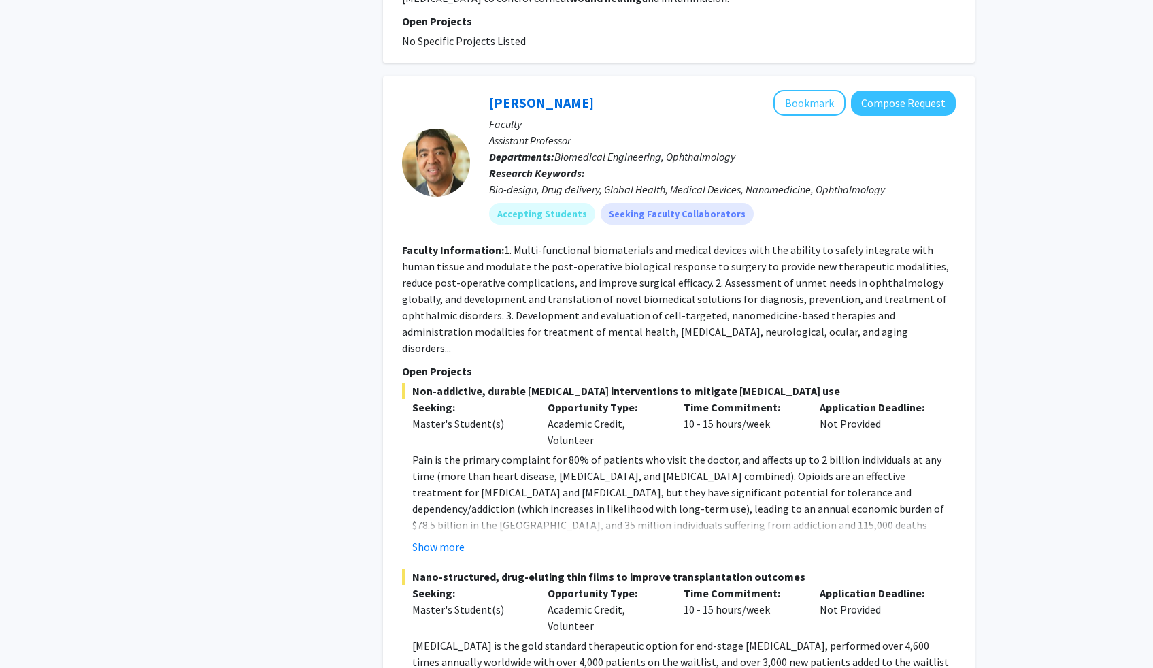
scroll to position [750, 0]
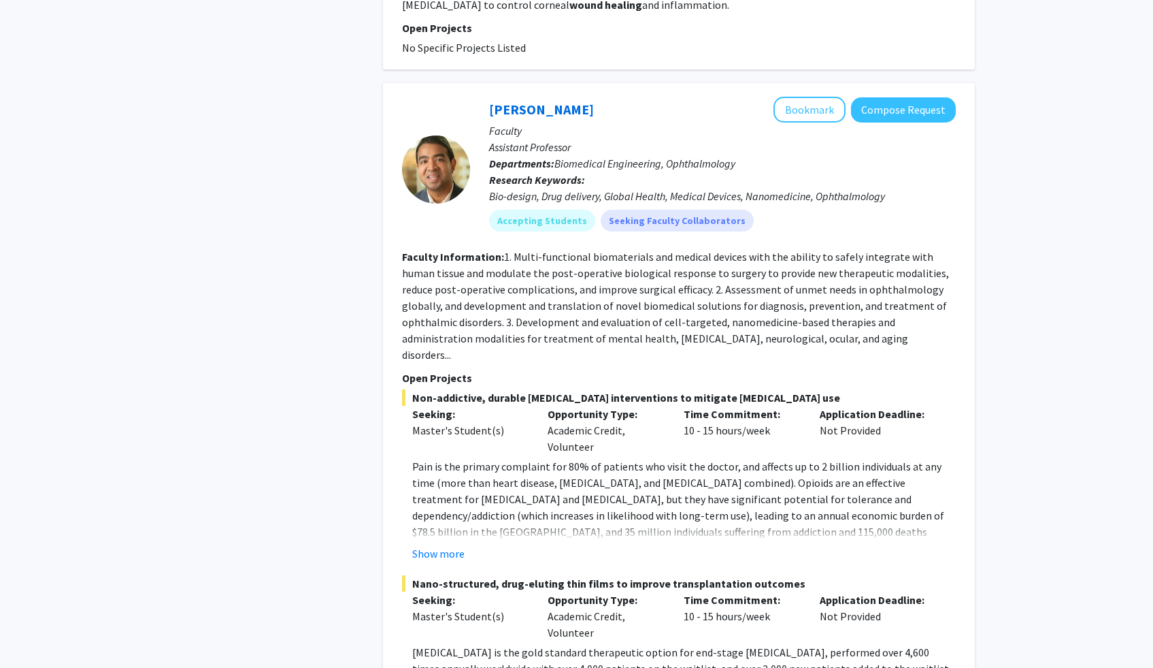
click at [538, 492] on p "Pain is the primary complaint for 80% of patients who visit the doctor, and aff…" at bounding box center [684, 515] width 544 height 114
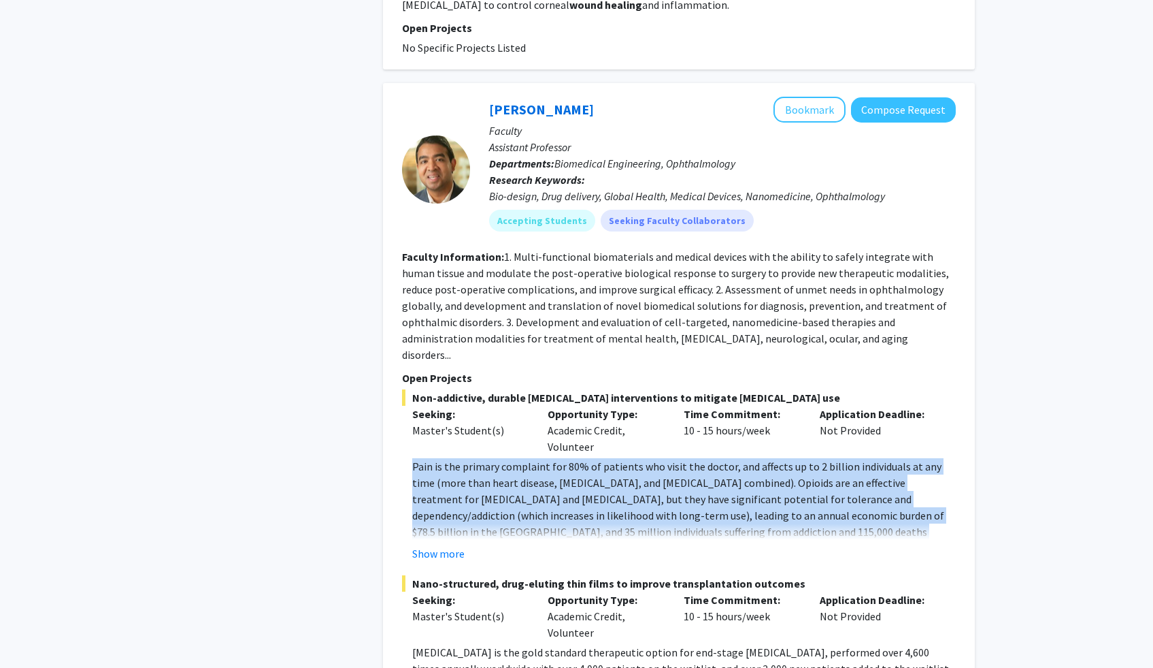
click at [538, 492] on p "Pain is the primary complaint for 80% of patients who visit the doctor, and aff…" at bounding box center [684, 515] width 544 height 114
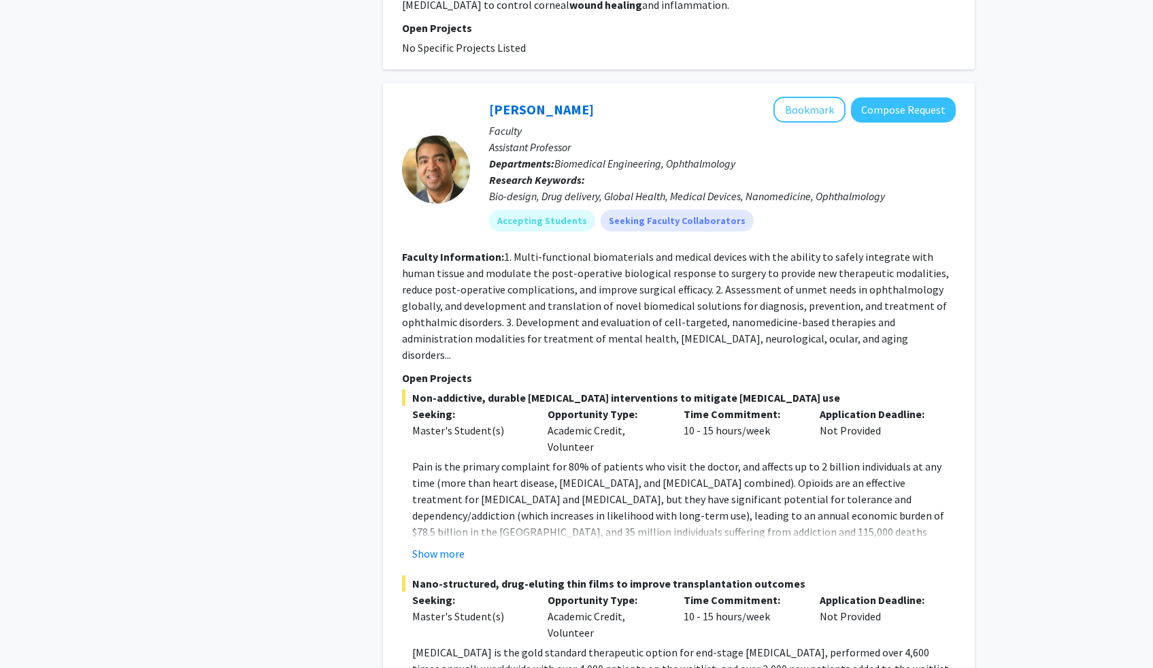
click at [521, 545] on div "Show more" at bounding box center [684, 553] width 544 height 16
click at [461, 545] on button "Show more" at bounding box center [438, 553] width 52 height 16
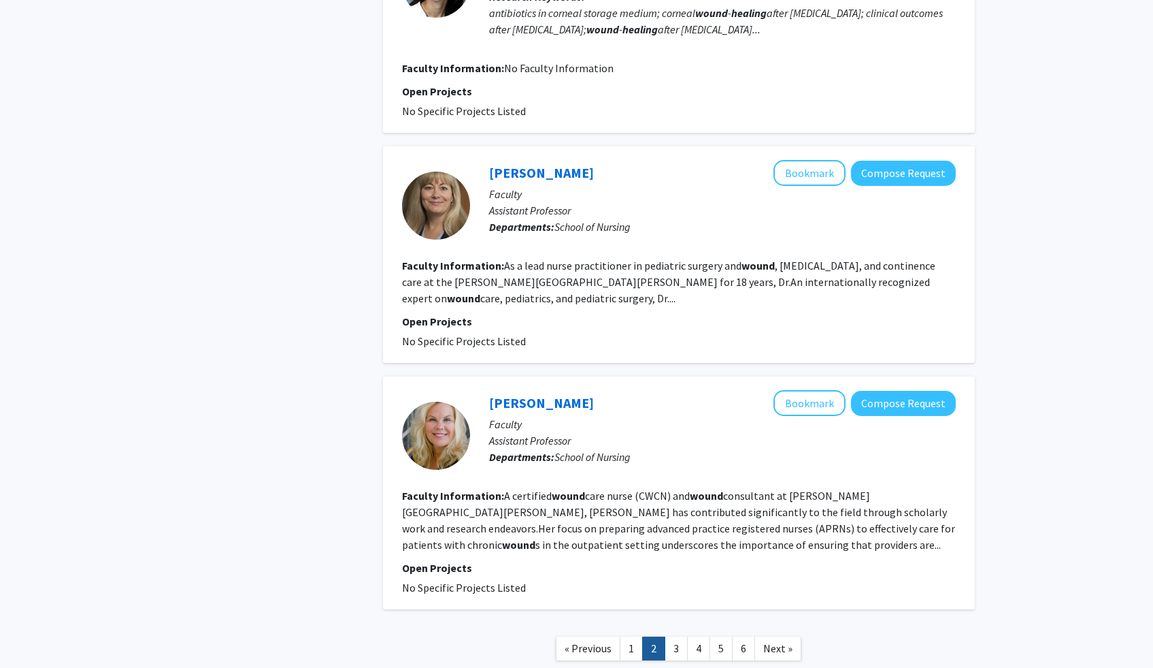
scroll to position [2883, 0]
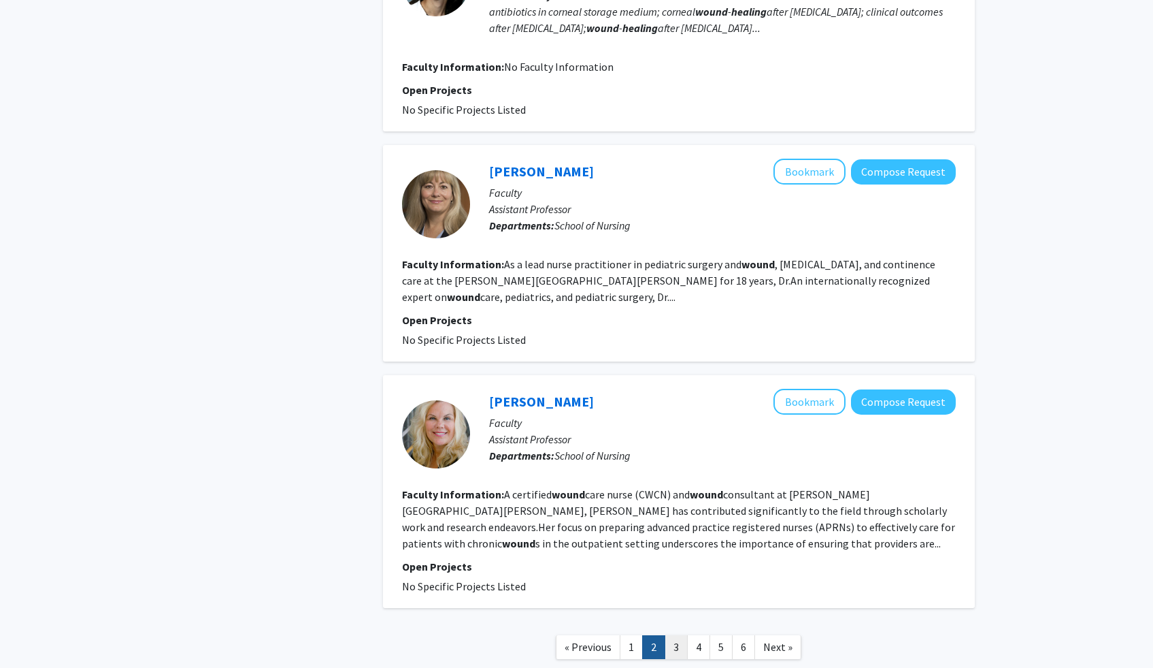
click at [680, 635] on link "3" at bounding box center [676, 647] width 23 height 24
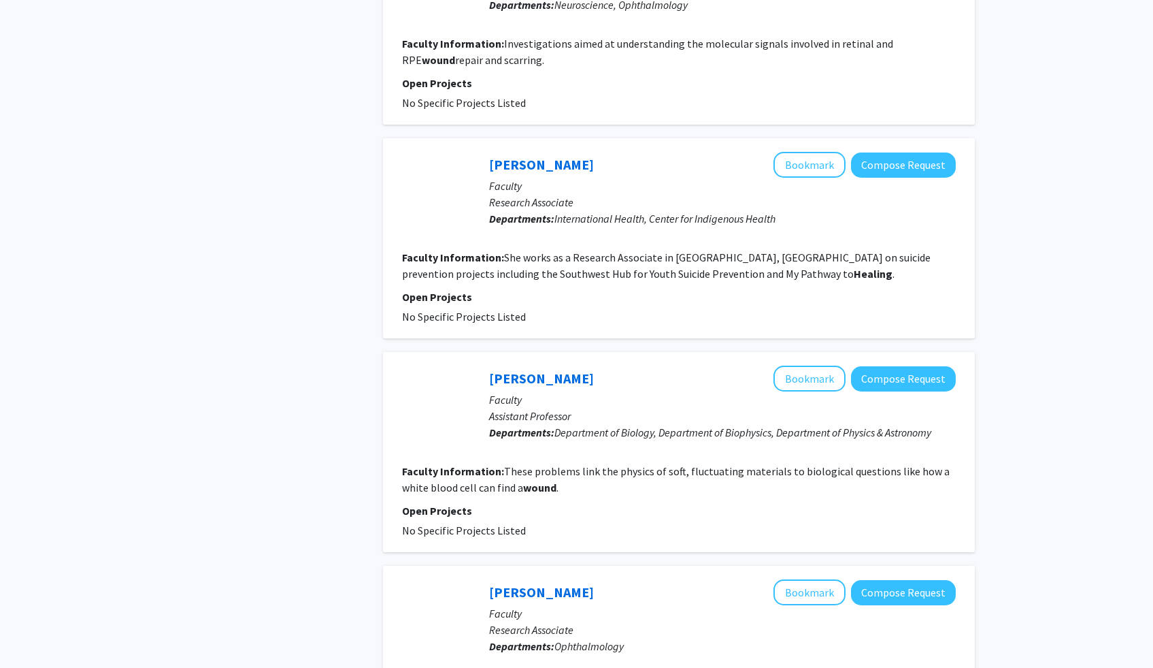
scroll to position [1841, 0]
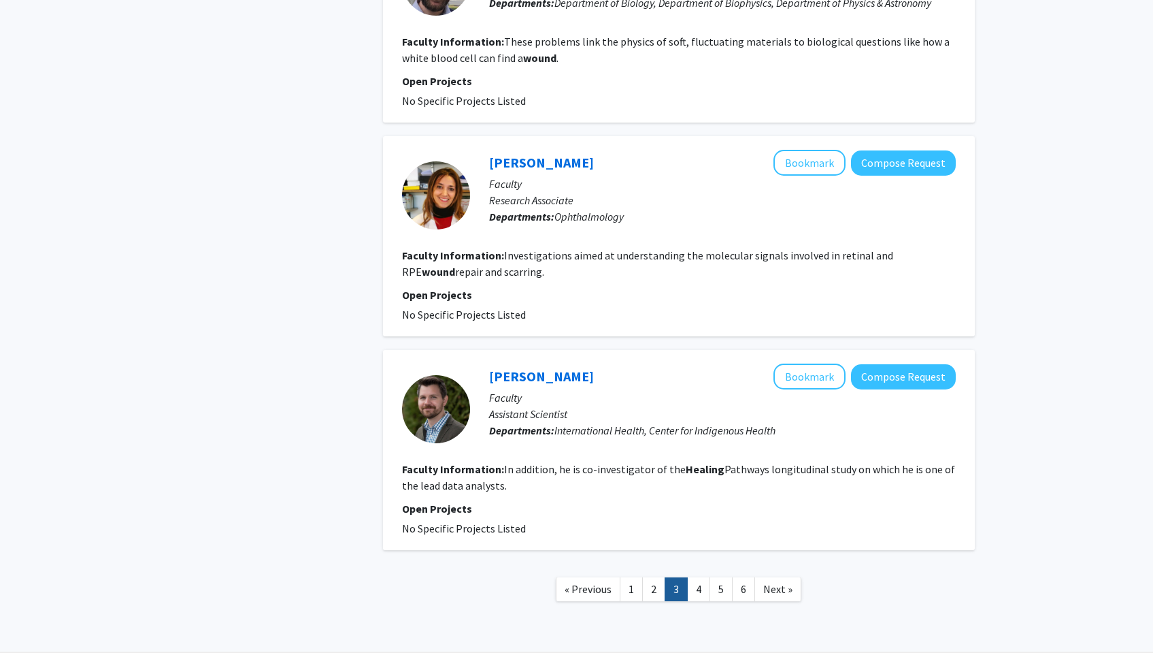
click at [702, 577] on link "4" at bounding box center [698, 589] width 23 height 24
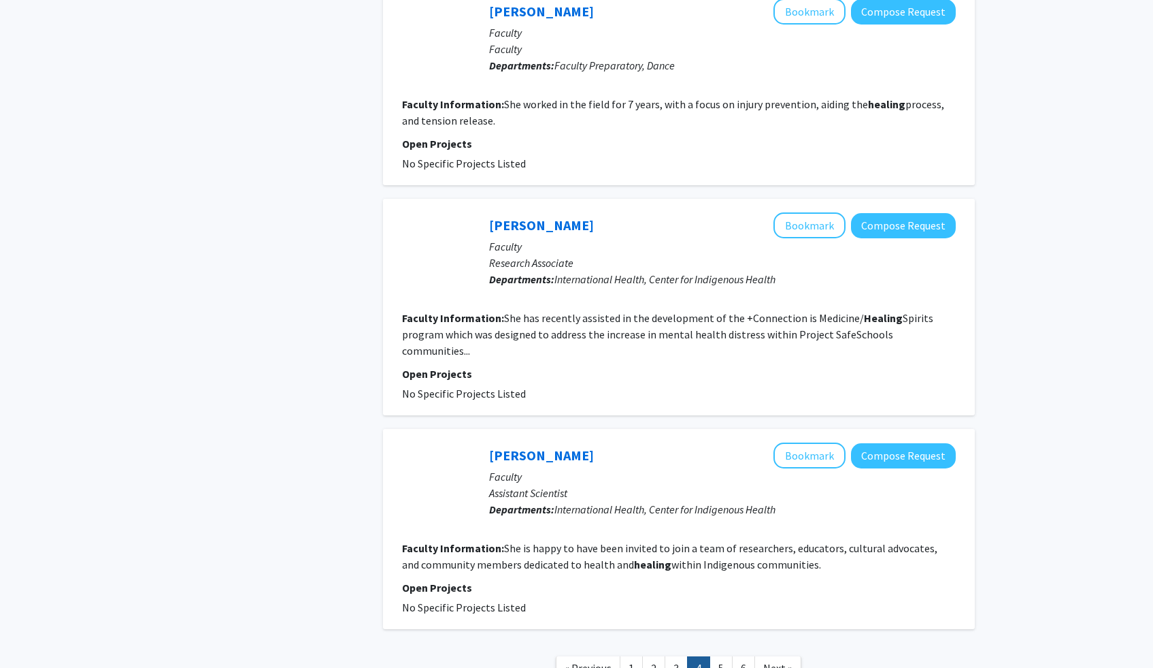
scroll to position [1766, 0]
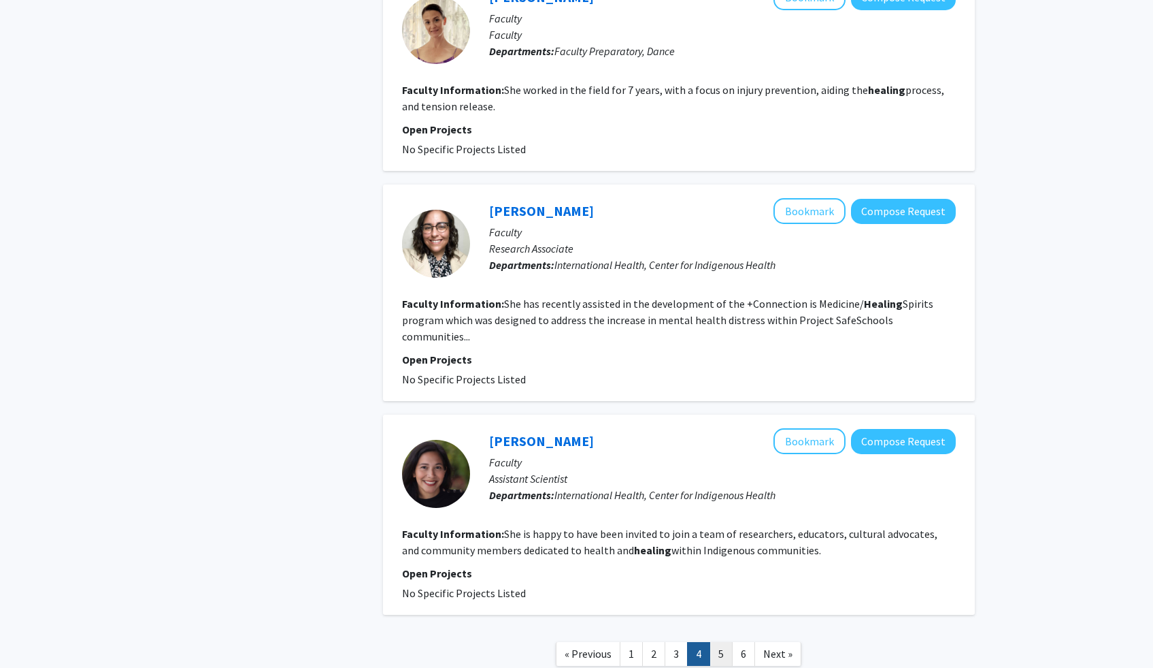
click at [730, 642] on link "5" at bounding box center [721, 654] width 23 height 24
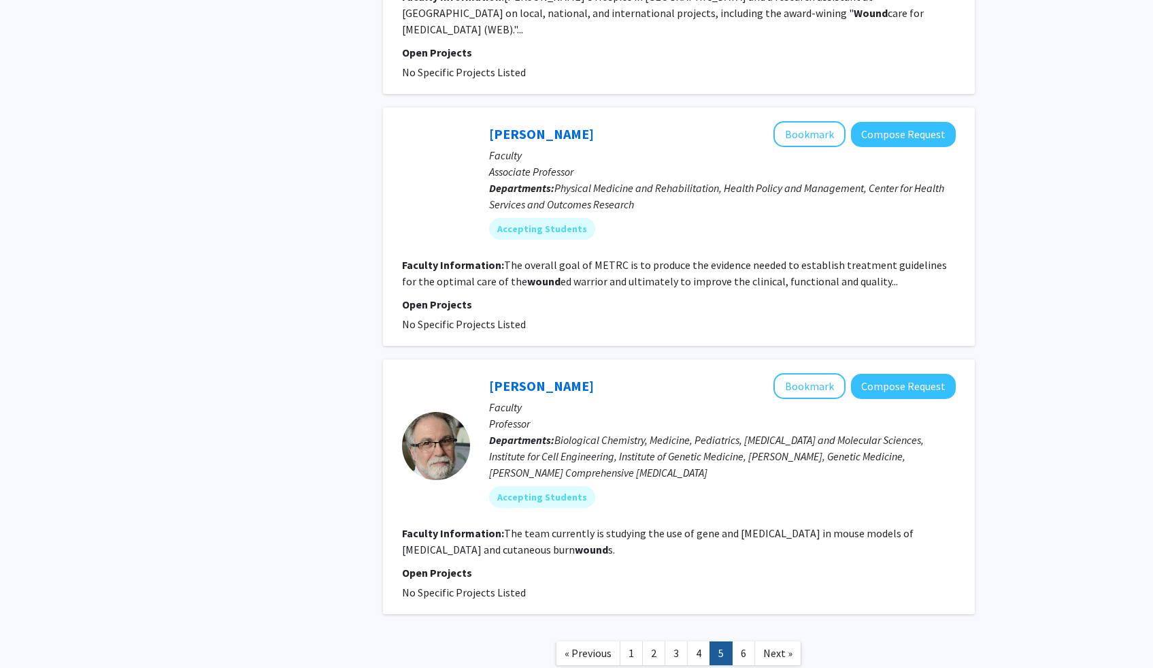
scroll to position [1894, 0]
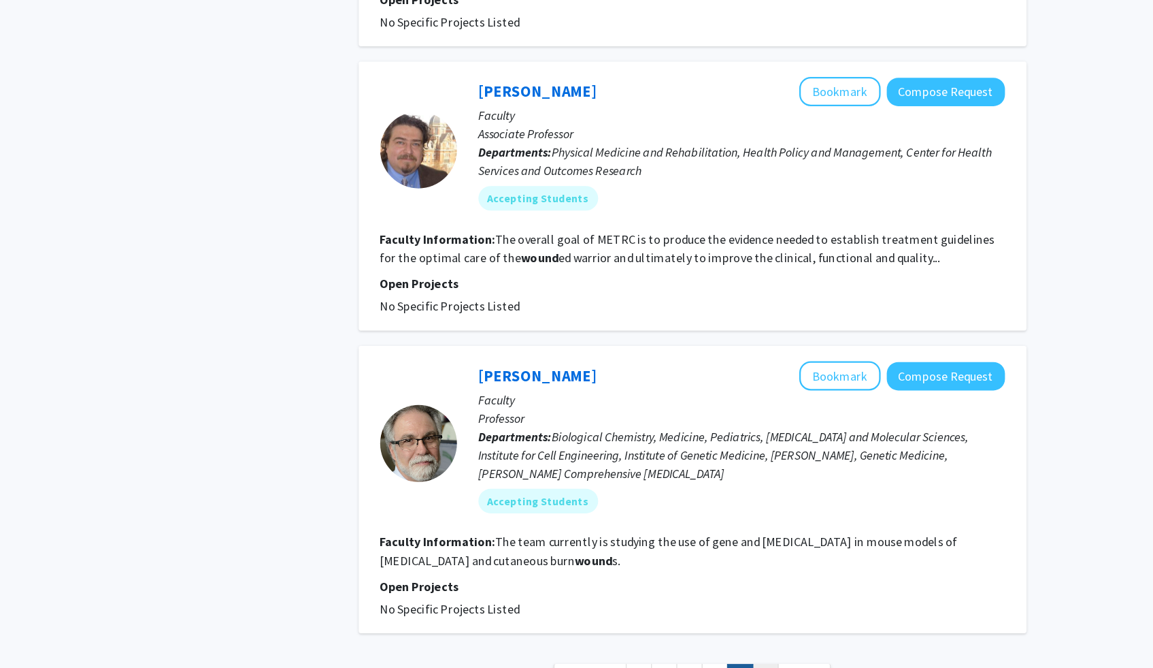
click at [742, 640] on link "6" at bounding box center [743, 652] width 23 height 24
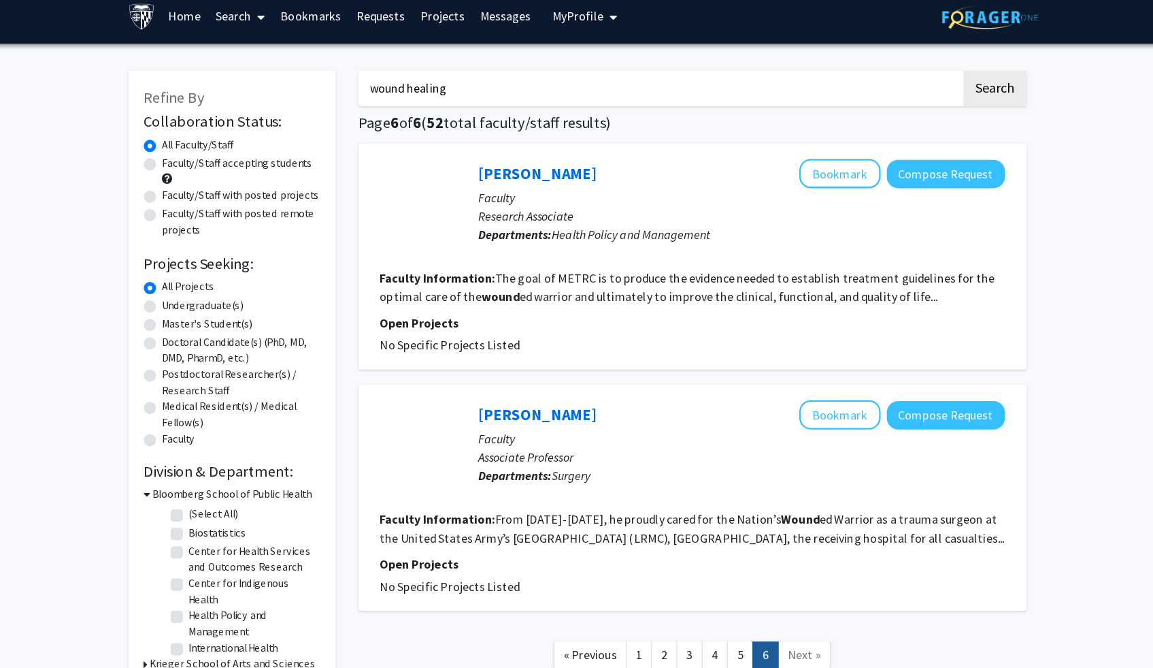
scroll to position [10, 0]
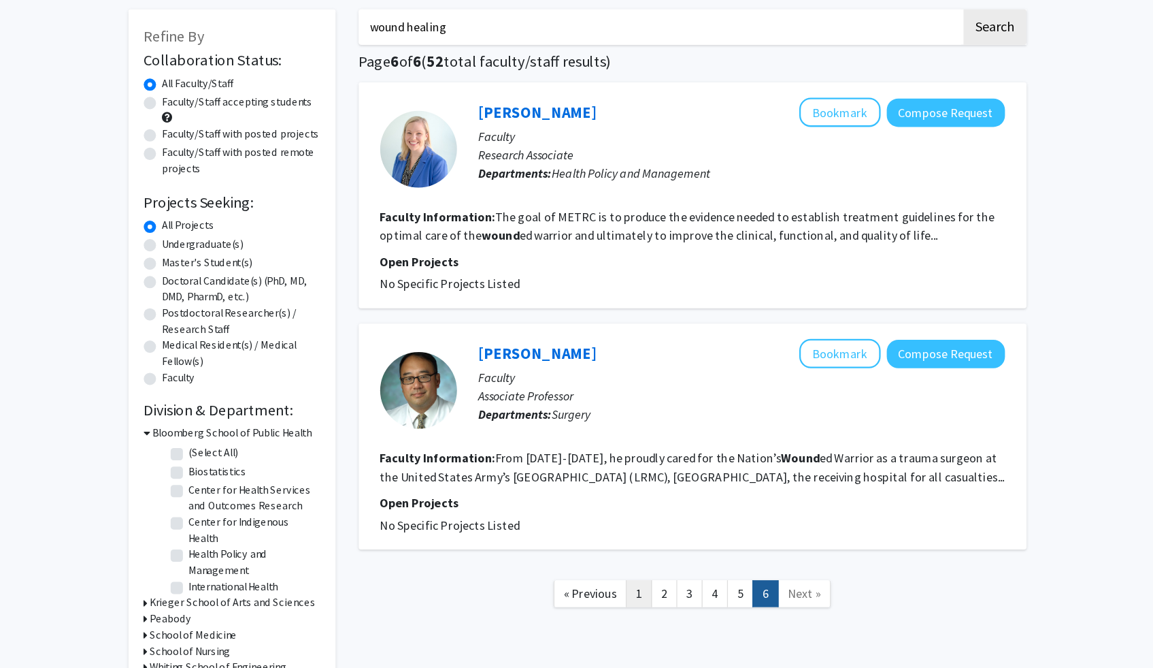
click at [636, 583] on link "1" at bounding box center [631, 581] width 23 height 24
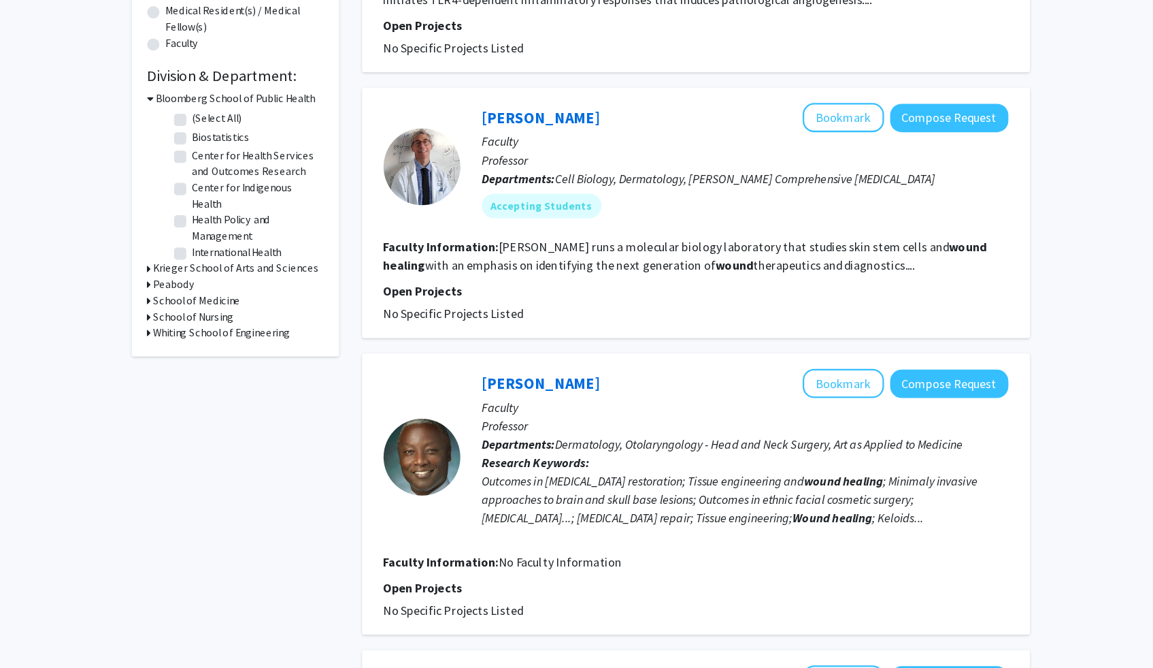
scroll to position [340, 0]
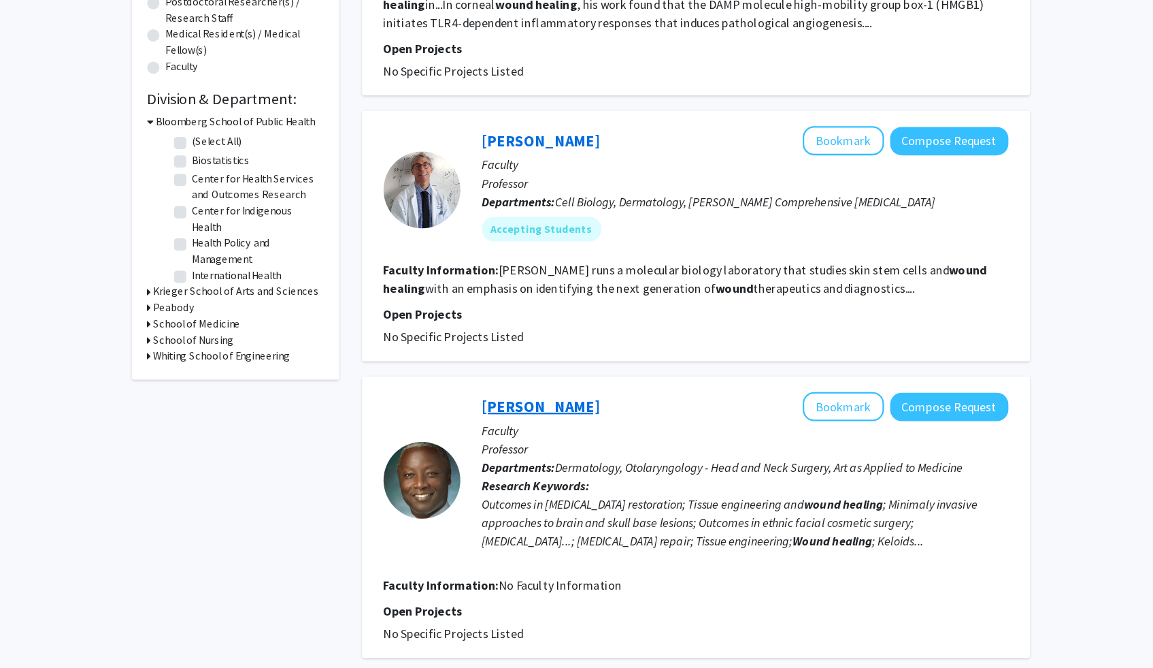
click at [554, 365] on link "Kofi Boahene" at bounding box center [541, 359] width 105 height 17
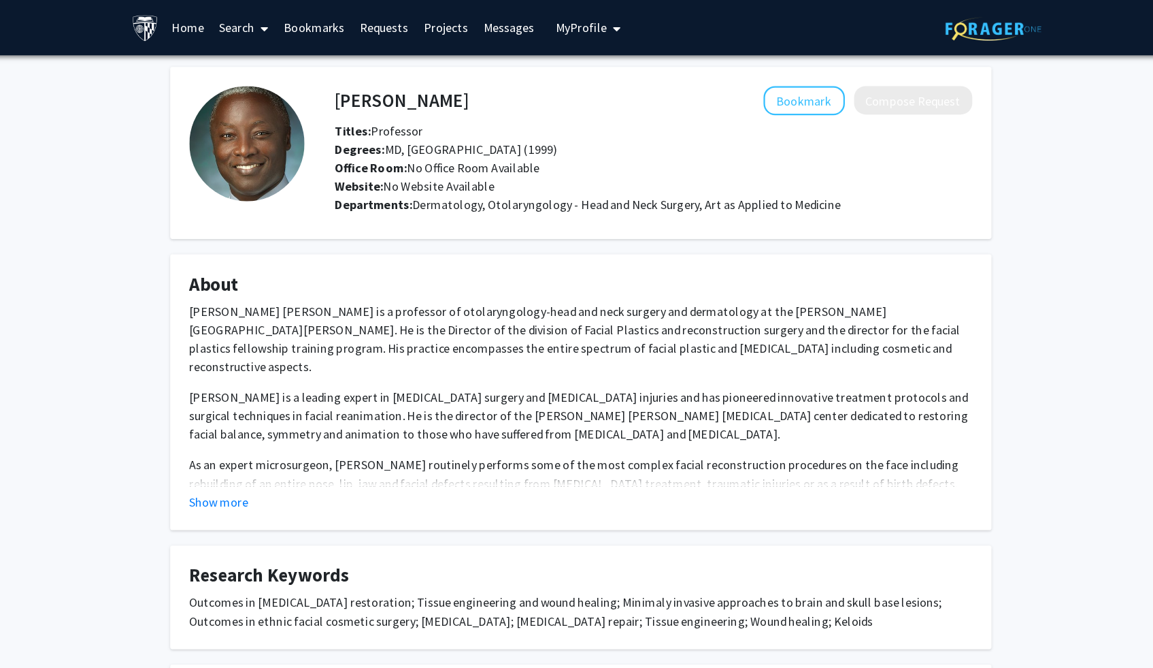
click at [240, 453] on fg-card "About Dr. Kofi Derek Owusu Boahene is a professor of otolaryngology-head and ne…" at bounding box center [577, 347] width 728 height 244
click at [244, 447] on button "Show more" at bounding box center [256, 444] width 52 height 16
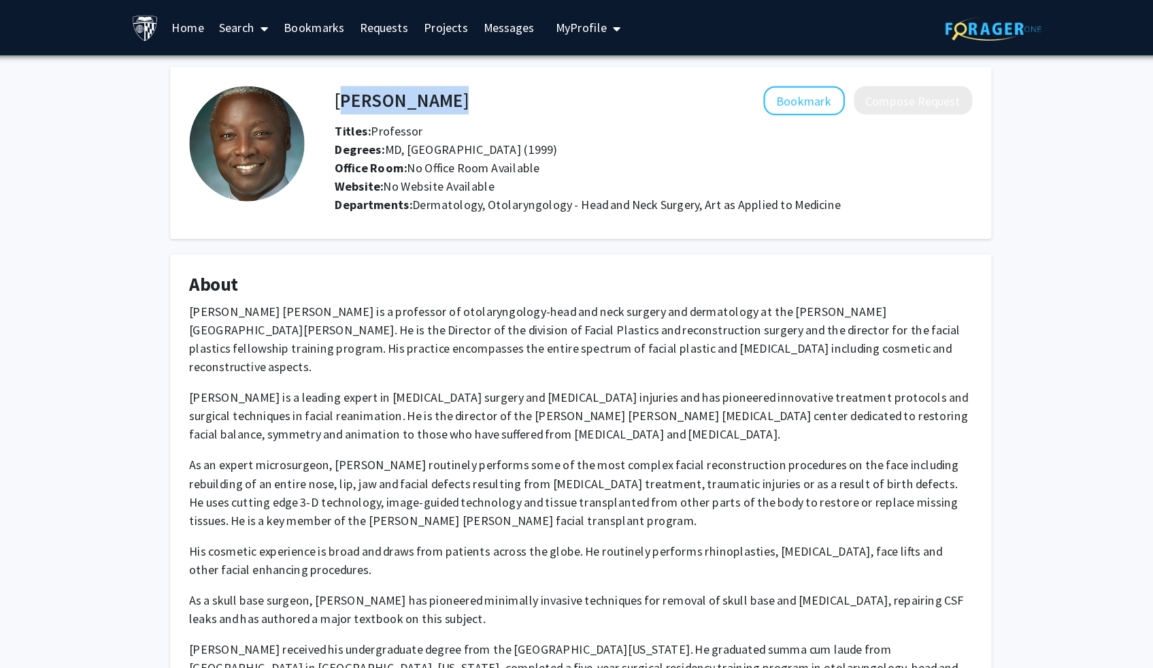
drag, startPoint x: 362, startPoint y: 95, endPoint x: 454, endPoint y: 97, distance: 91.9
click at [455, 97] on div "Kofi Boahene Bookmark Compose Request" at bounding box center [641, 89] width 585 height 26
copy h4 "Kofi Boahene"
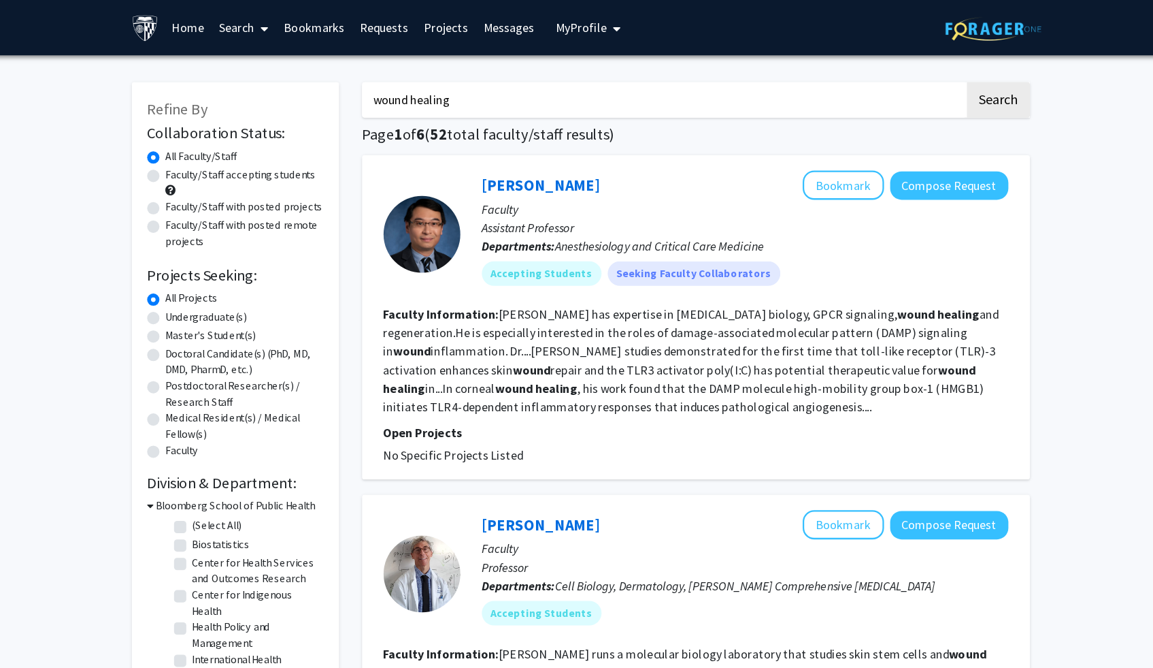
drag, startPoint x: 459, startPoint y: 99, endPoint x: 258, endPoint y: 70, distance: 203.4
type input "trauma"
click at [919, 73] on button "Search" at bounding box center [947, 88] width 56 height 31
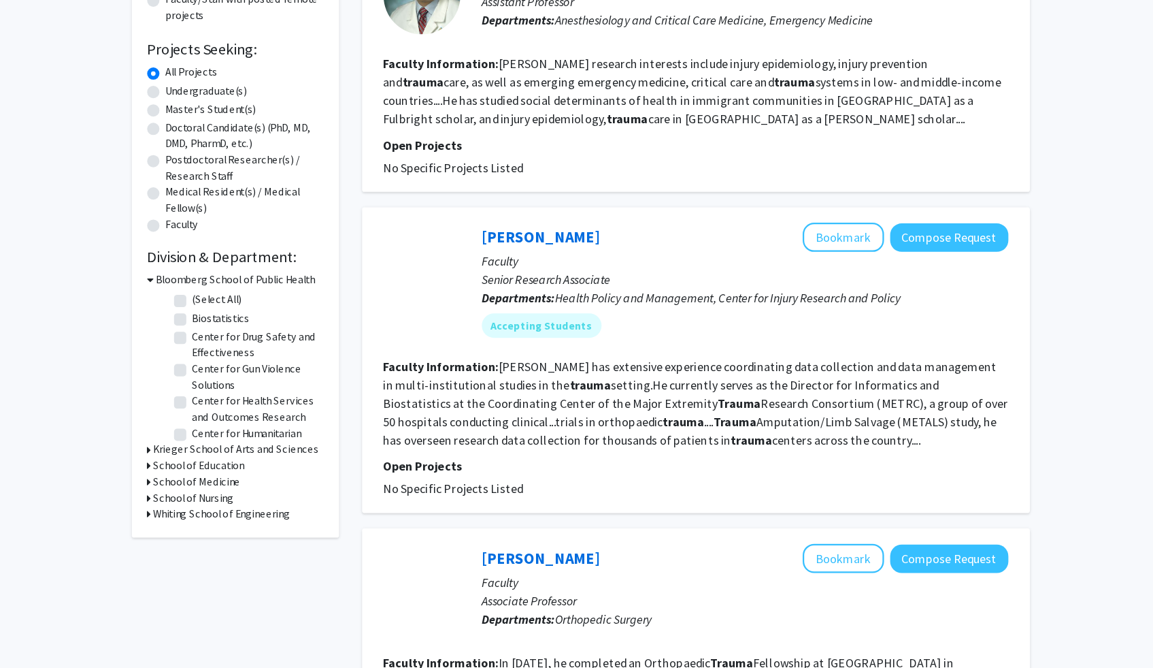
scroll to position [199, 0]
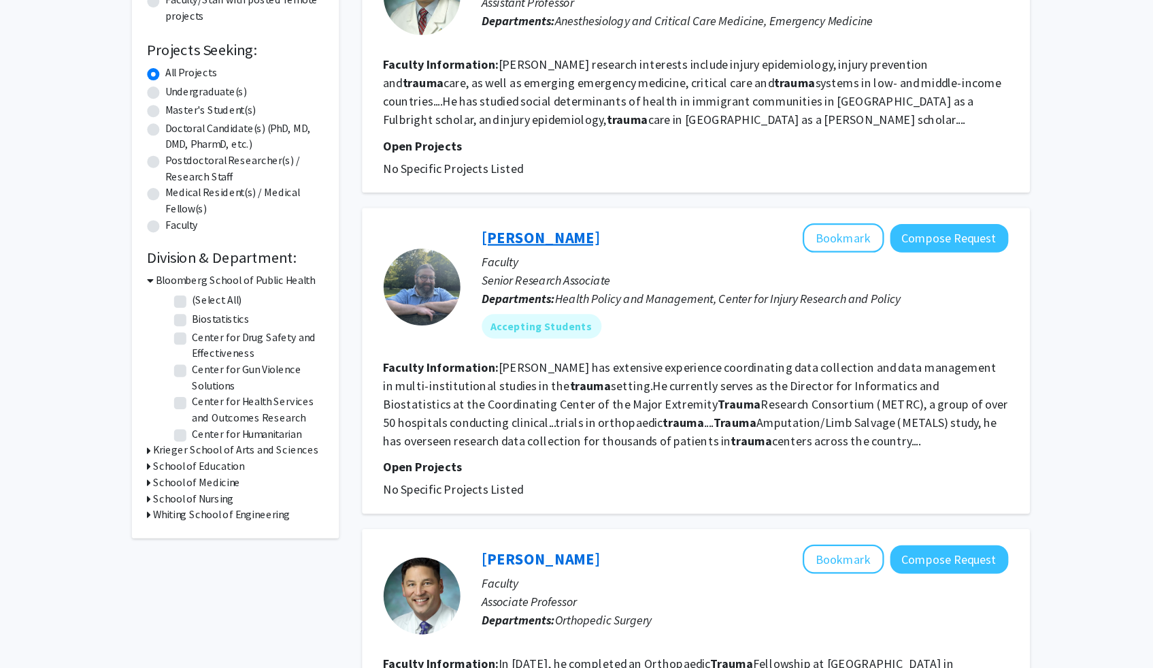
click at [552, 212] on link "Anthony Carlini" at bounding box center [541, 210] width 105 height 17
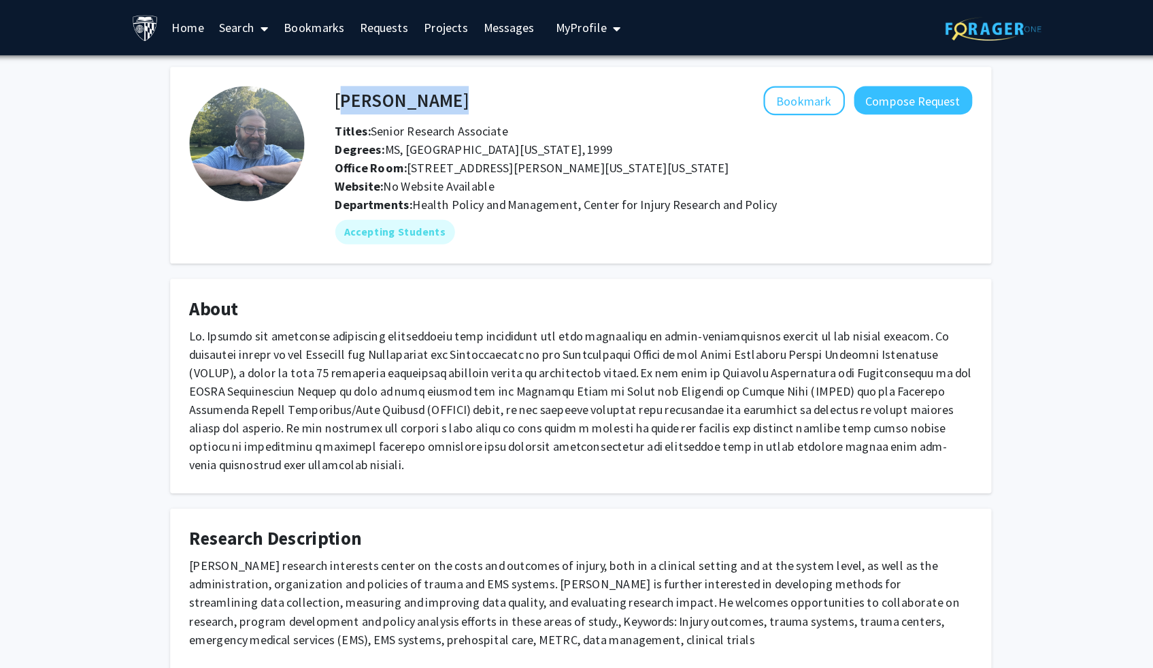
drag, startPoint x: 355, startPoint y: 89, endPoint x: 362, endPoint y: 88, distance: 7.5
click at [362, 88] on div "Anthony Carlini Bookmark Compose Request" at bounding box center [641, 89] width 585 height 26
copy h4 "Anthony Carlini"
click at [536, 85] on div "Bookmark Compose Request" at bounding box center [701, 89] width 446 height 26
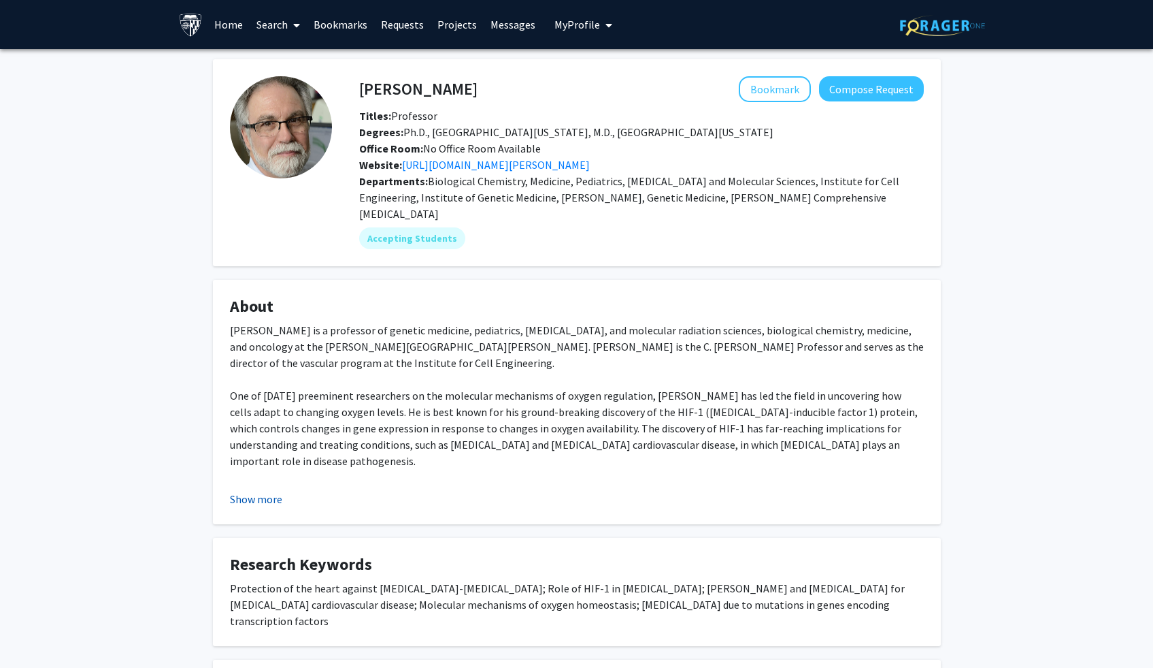
click at [277, 504] on button "Show more" at bounding box center [256, 499] width 52 height 16
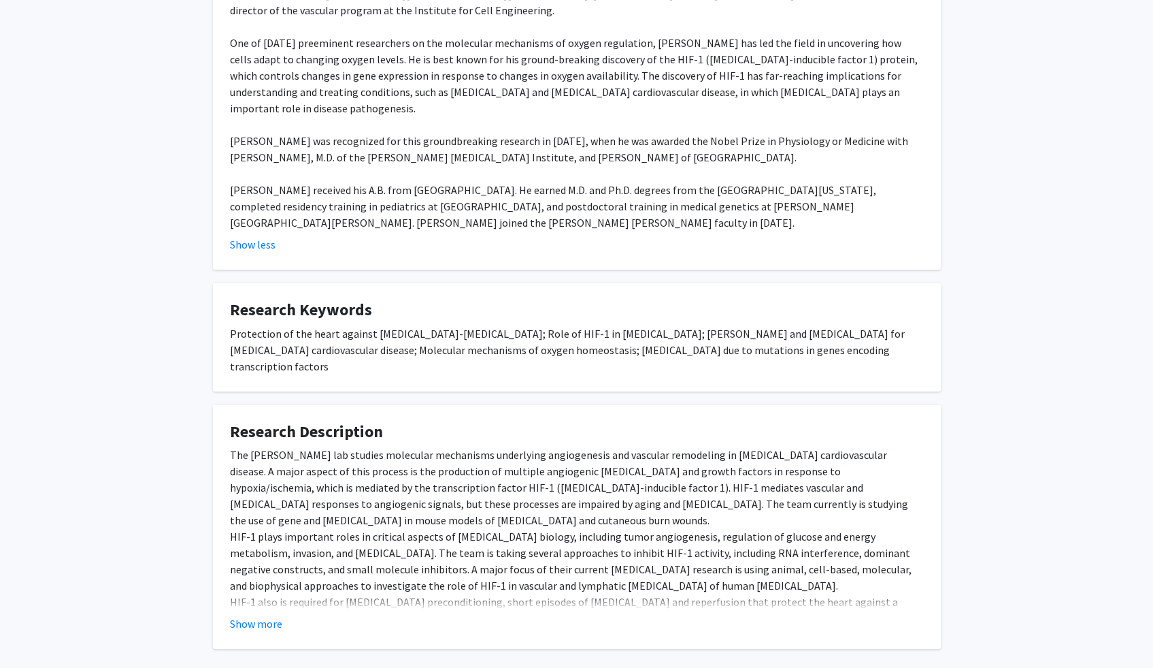
scroll to position [353, 0]
click at [256, 614] on button "Show more" at bounding box center [256, 622] width 52 height 16
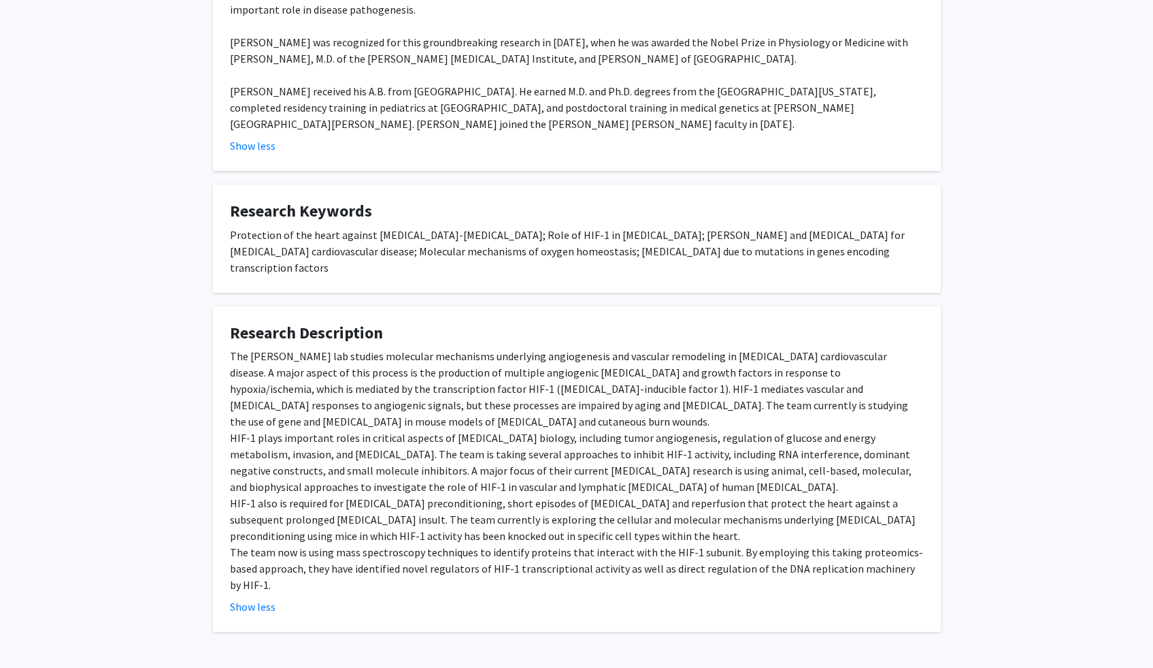
scroll to position [0, 0]
